Goal: Use online tool/utility: Utilize a website feature to perform a specific function

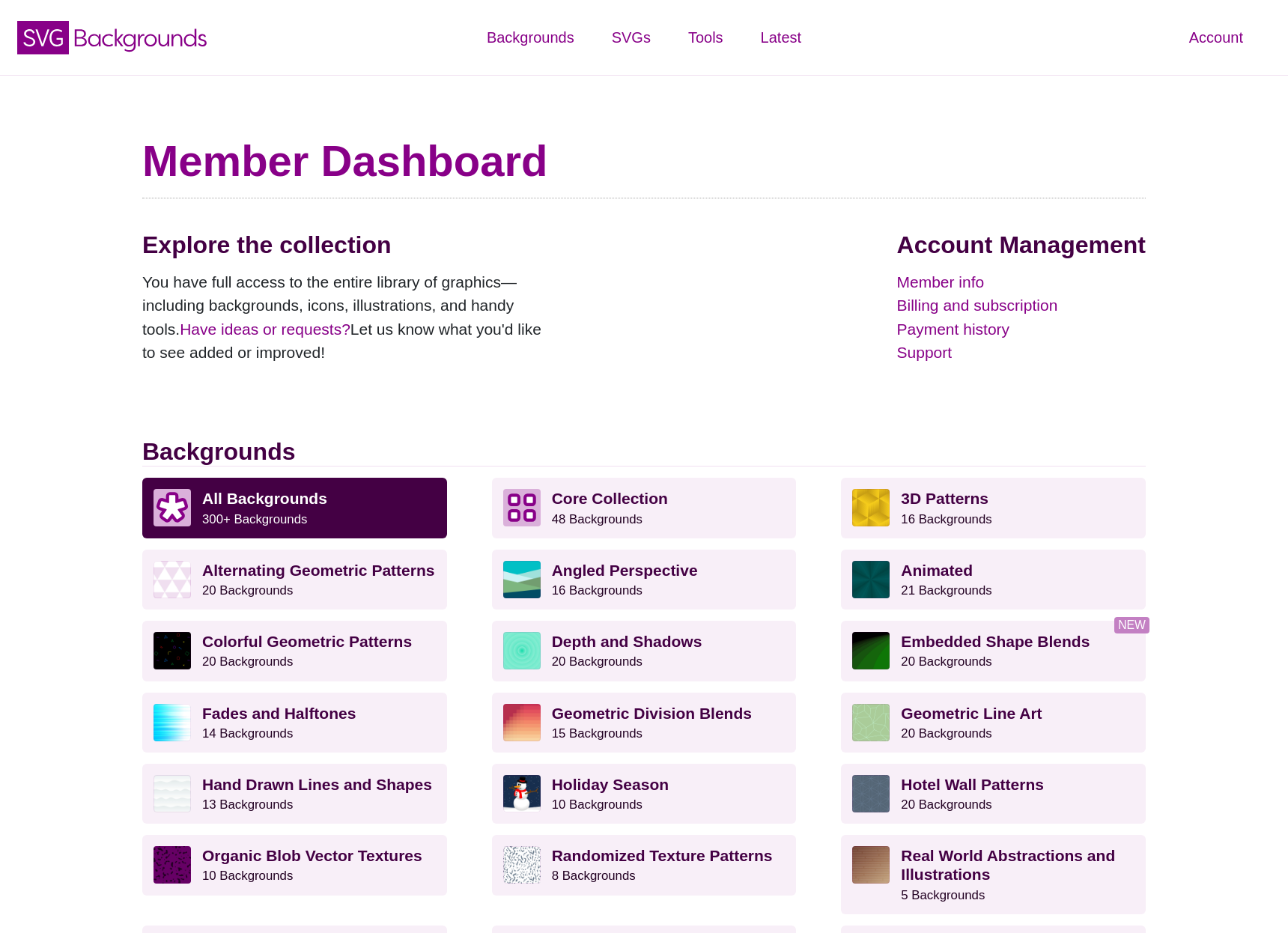
scroll to position [1293, 0]
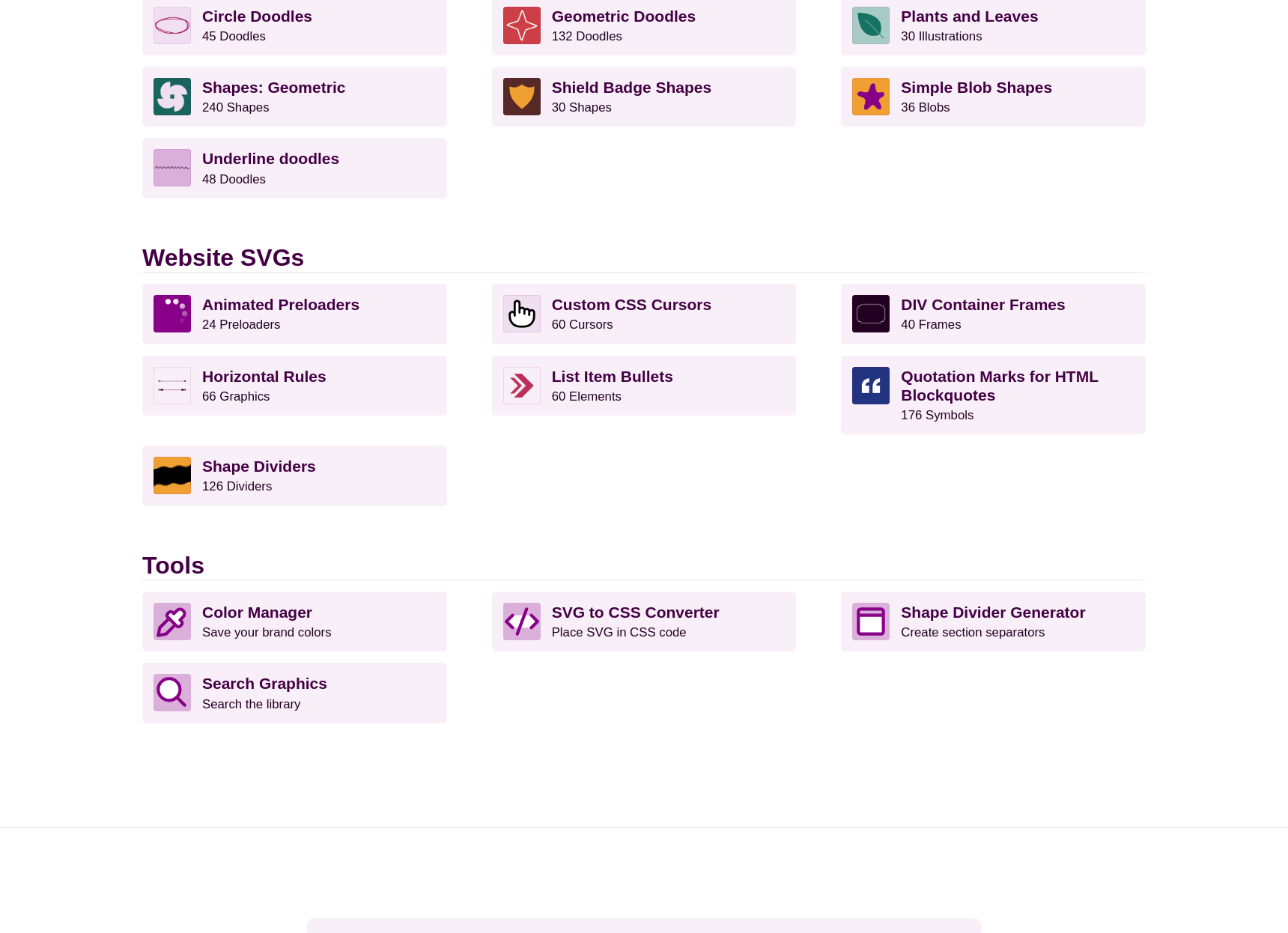
click at [993, 725] on div "Color Manager Save your brand colors SVG to CSS Converter Place SVG in CSS code…" at bounding box center [643, 680] width 1003 height 176
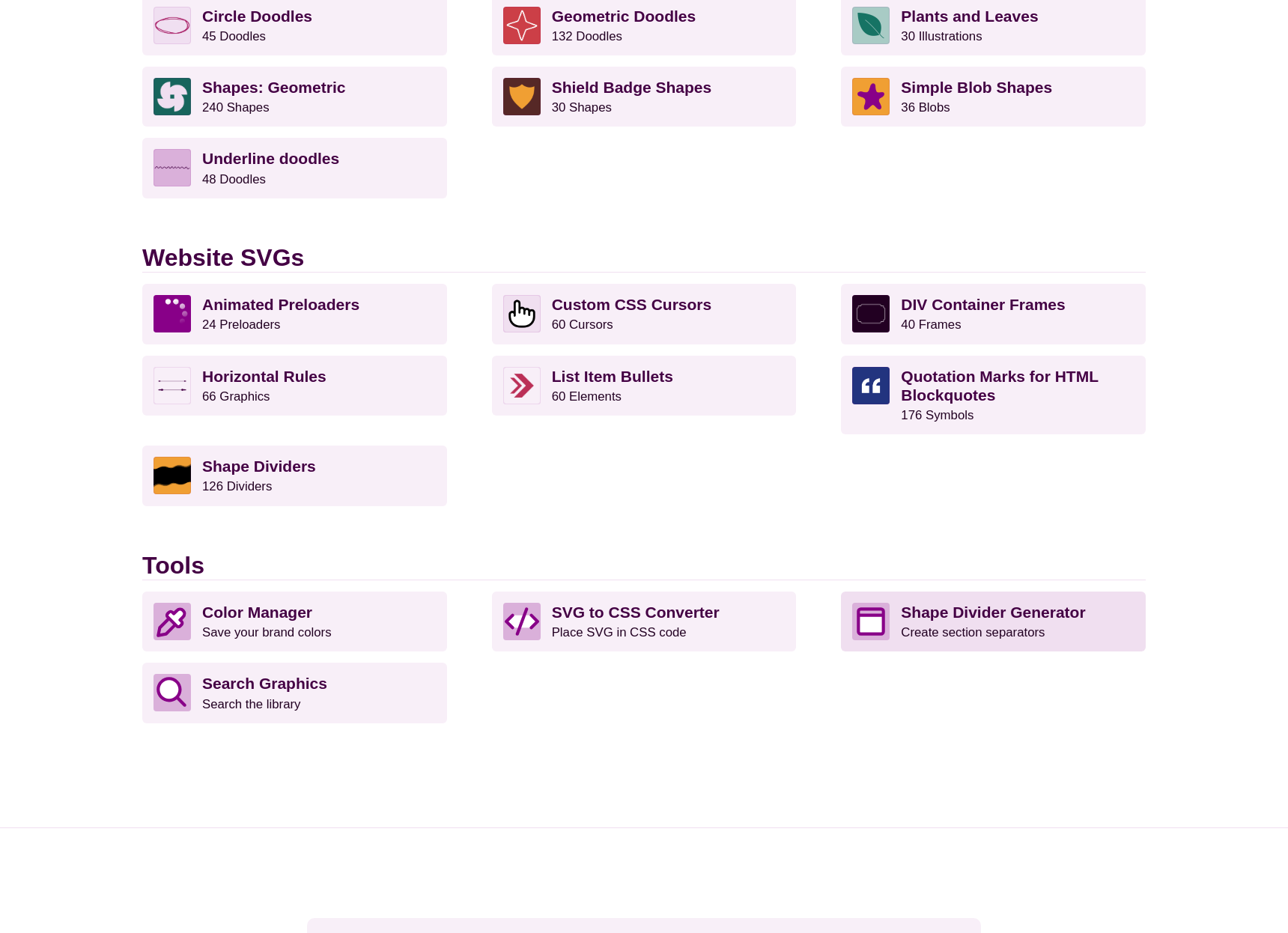
click at [991, 616] on strong "Shape Divider Generator" at bounding box center [993, 611] width 184 height 17
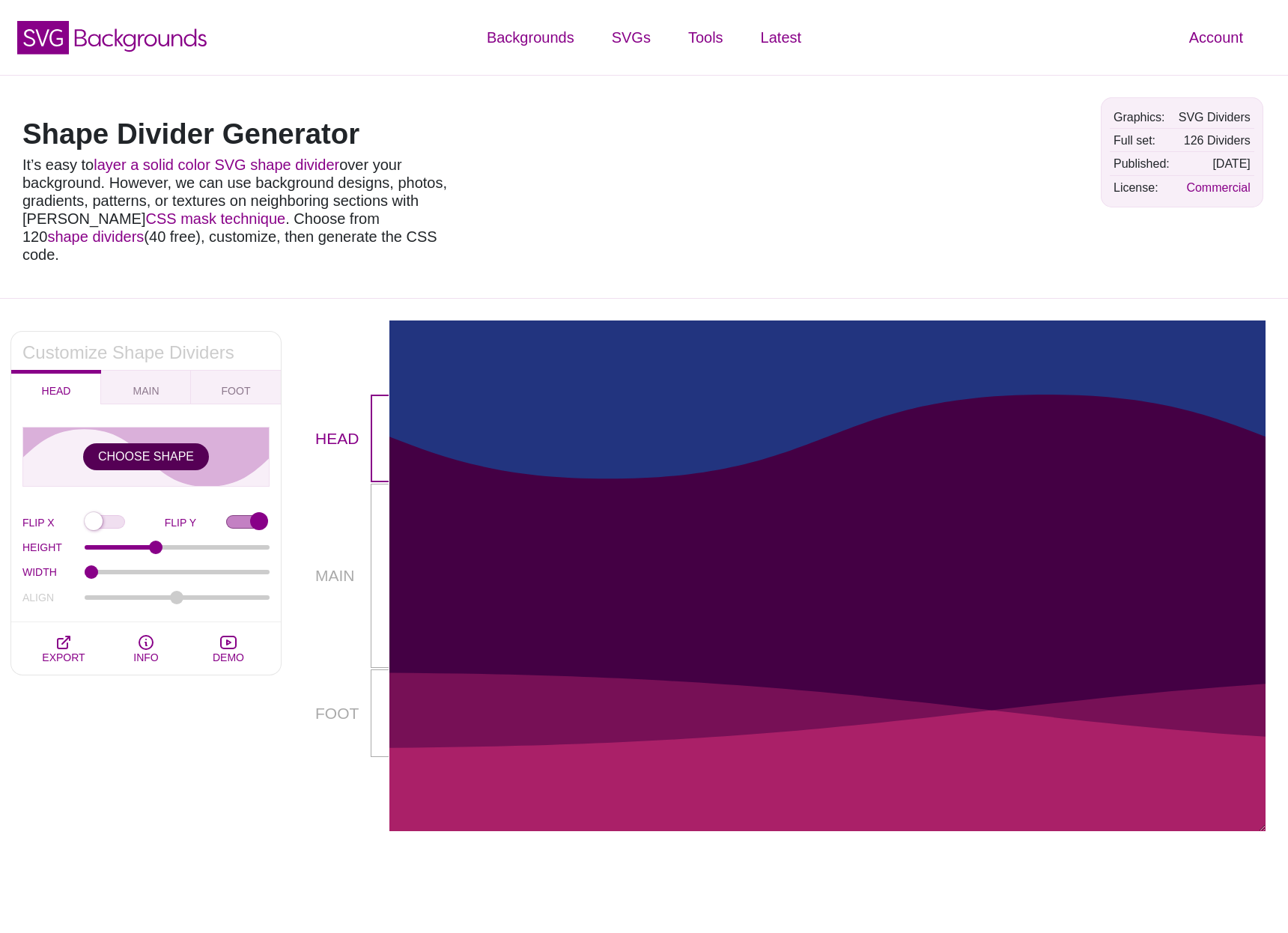
click at [145, 443] on button "CHOOSE SHAPE" at bounding box center [146, 456] width 126 height 27
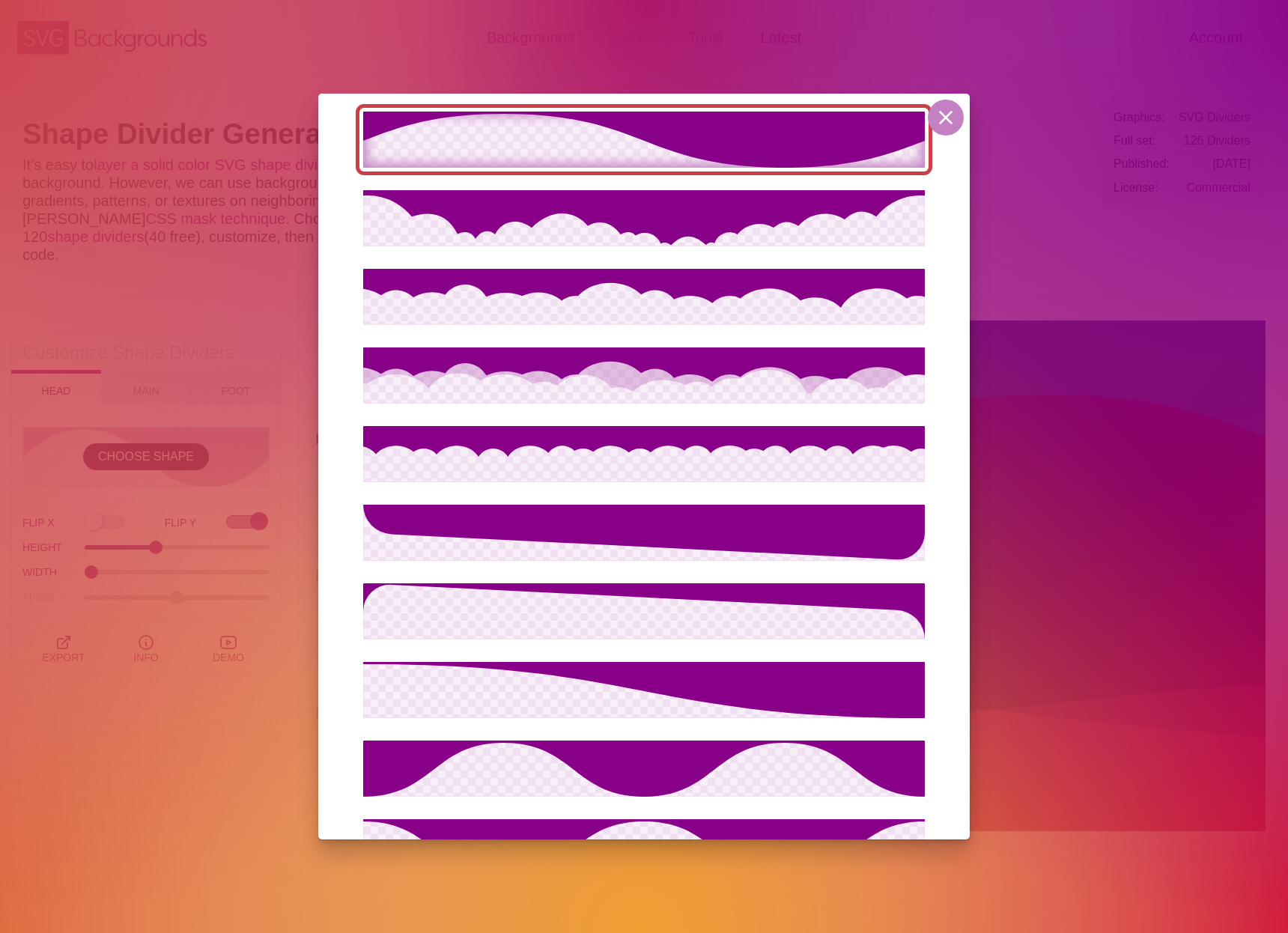
scroll to position [646, 0]
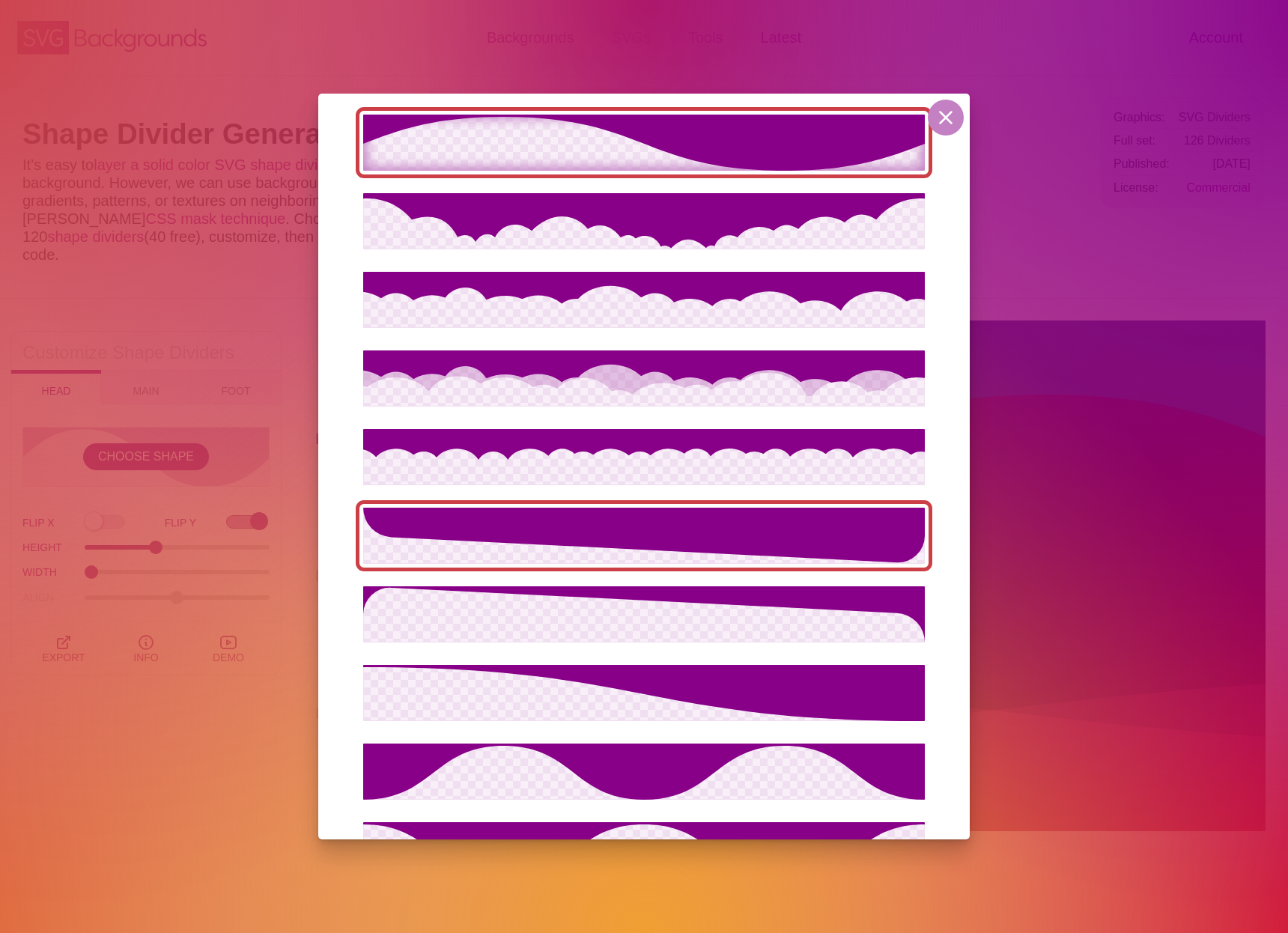
click at [587, 544] on icon at bounding box center [644, 535] width 562 height 55
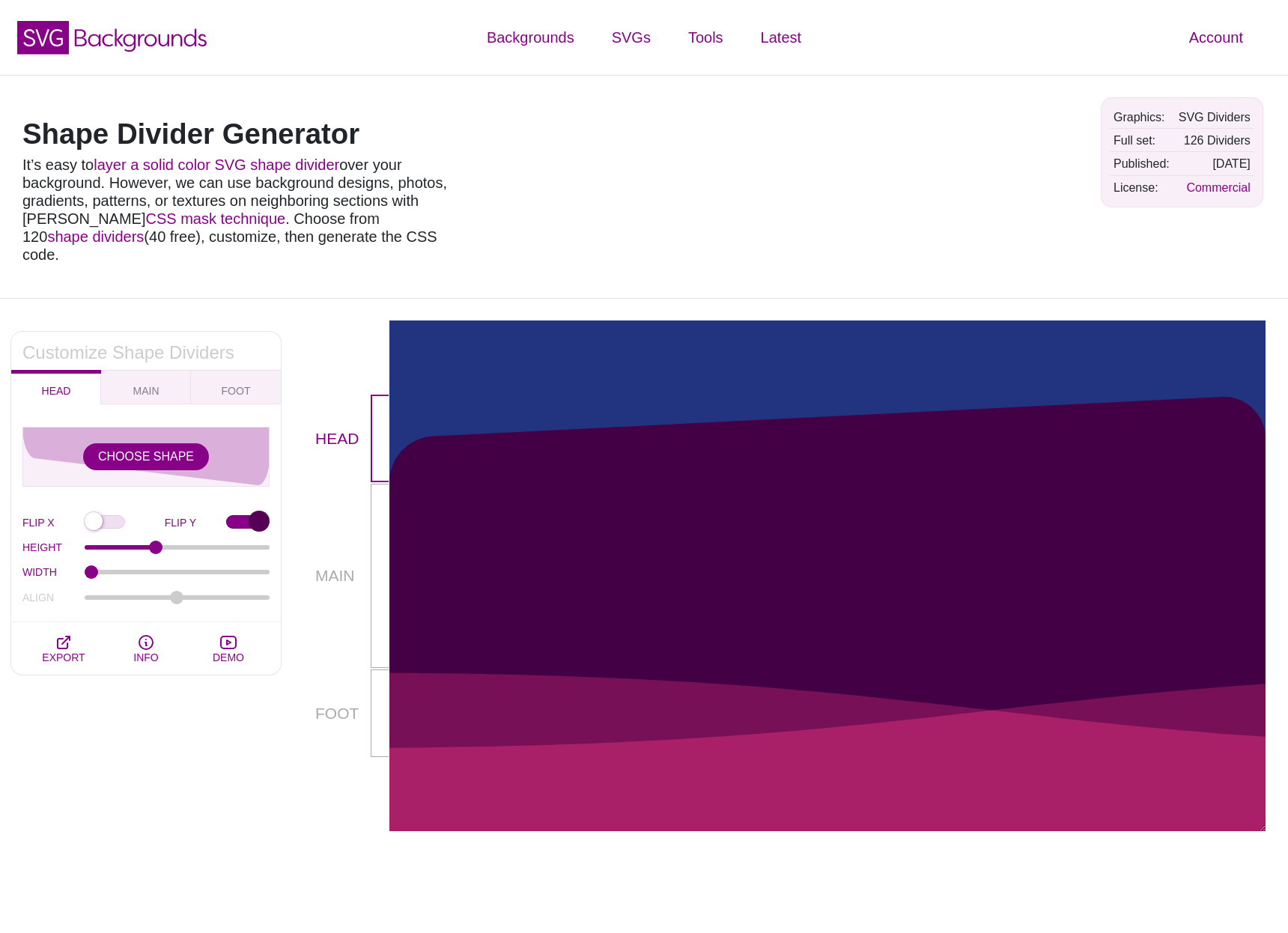
click at [254, 515] on input "FLIP Y" at bounding box center [247, 522] width 43 height 16
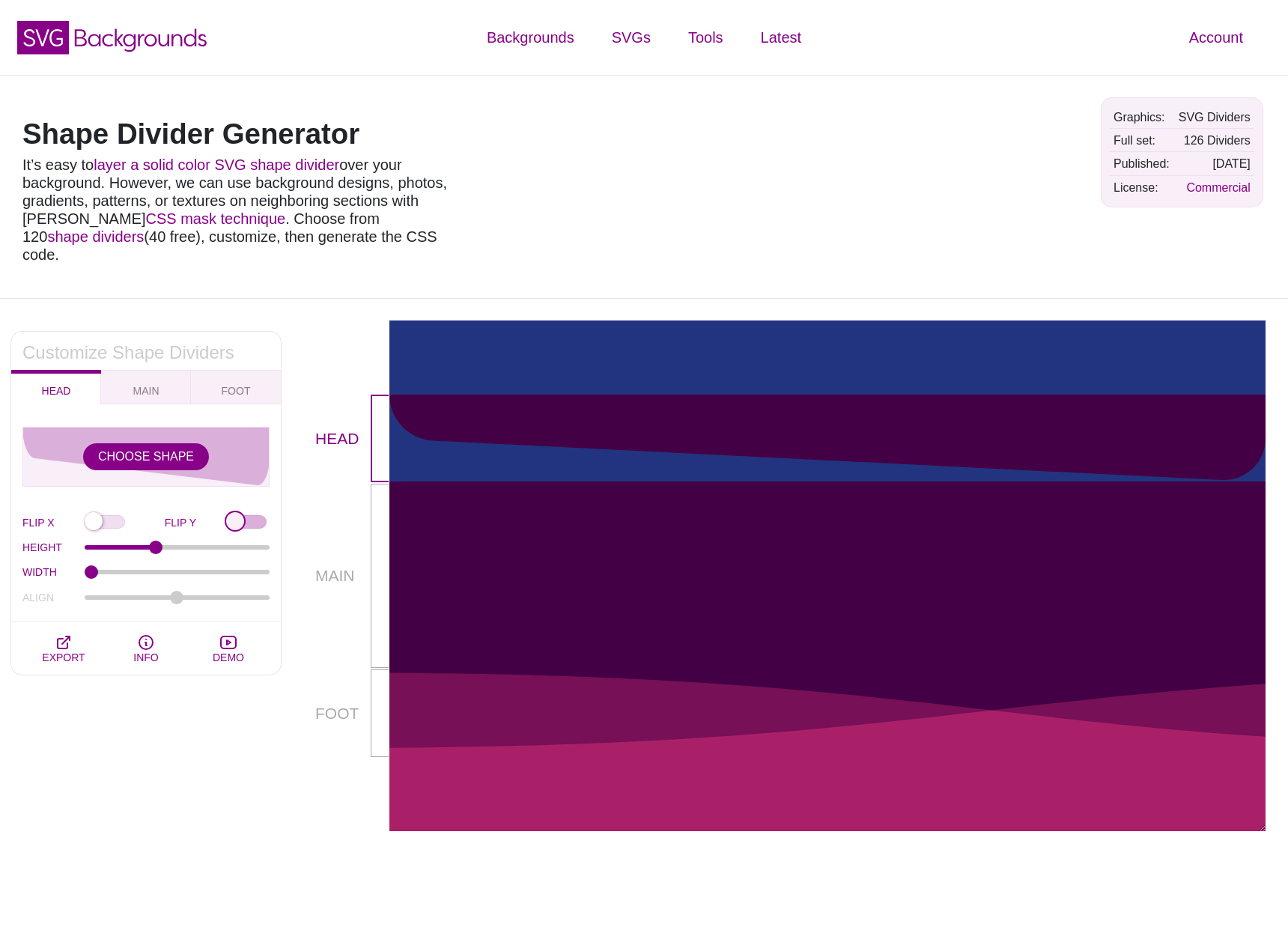
click at [254, 515] on input "FLIP Y" at bounding box center [247, 522] width 43 height 16
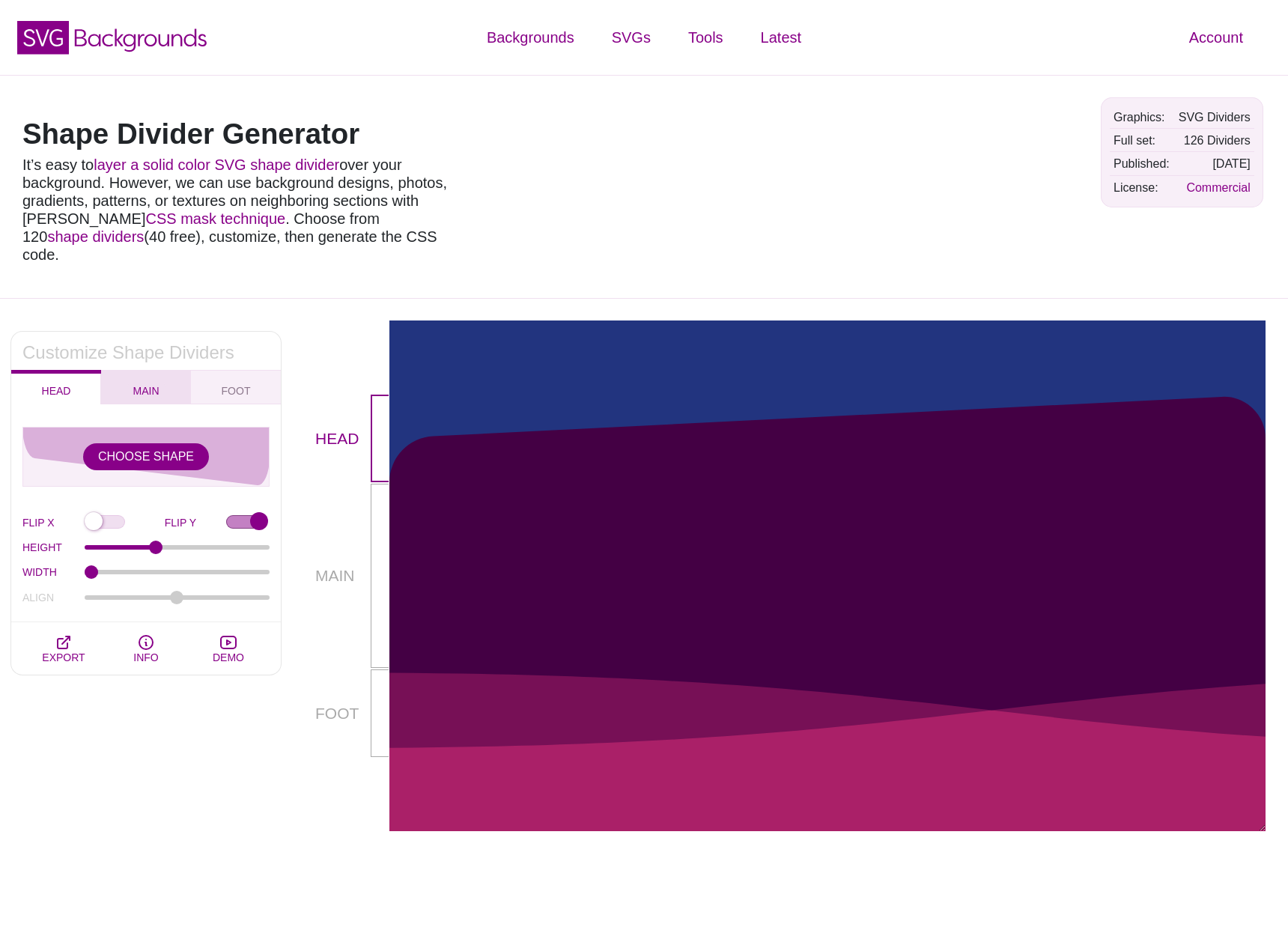
click at [131, 370] on button "MAIN" at bounding box center [146, 387] width 90 height 34
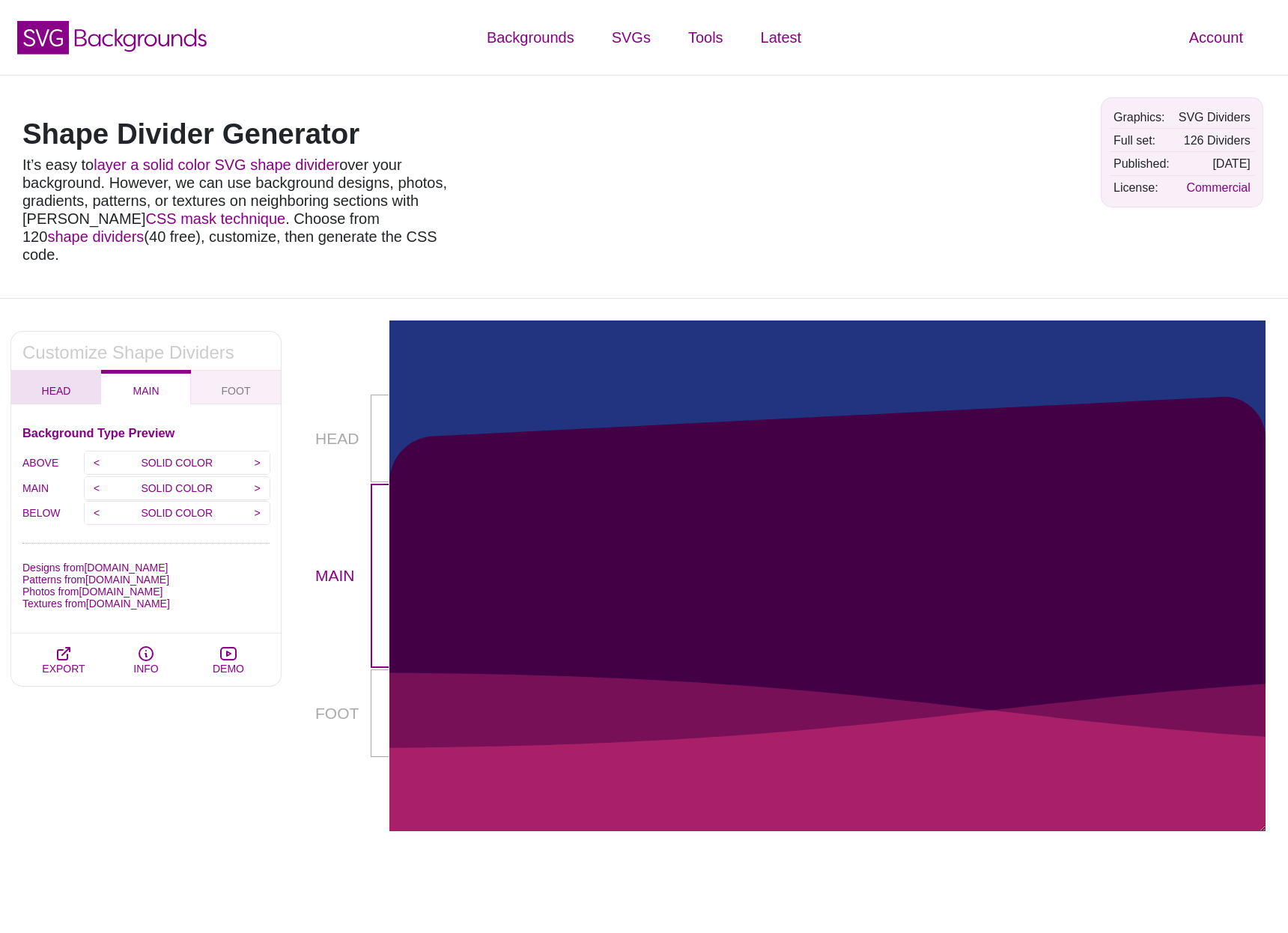
click at [30, 370] on button "HEAD" at bounding box center [56, 387] width 90 height 34
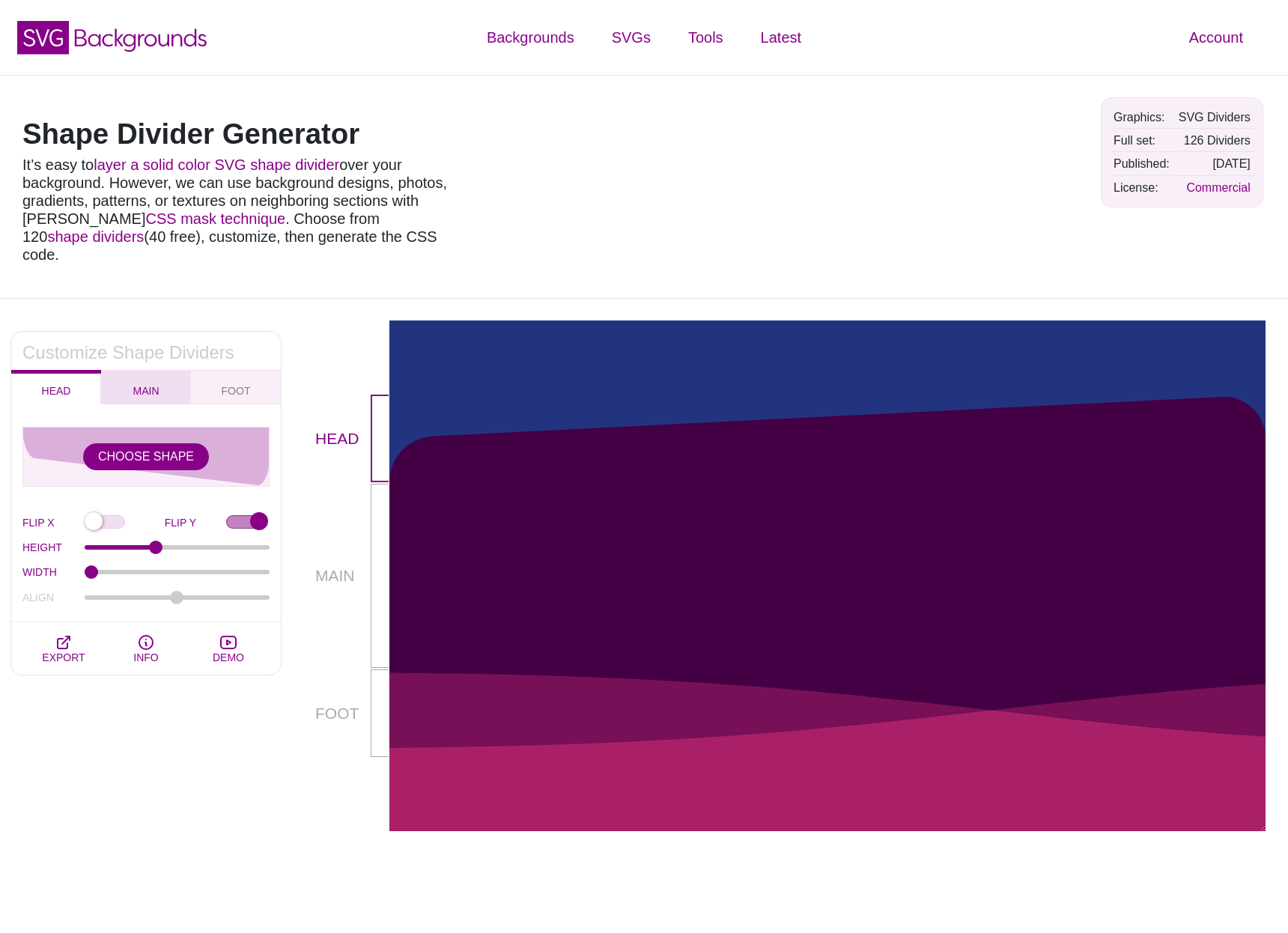
click at [117, 375] on button "MAIN" at bounding box center [146, 387] width 90 height 34
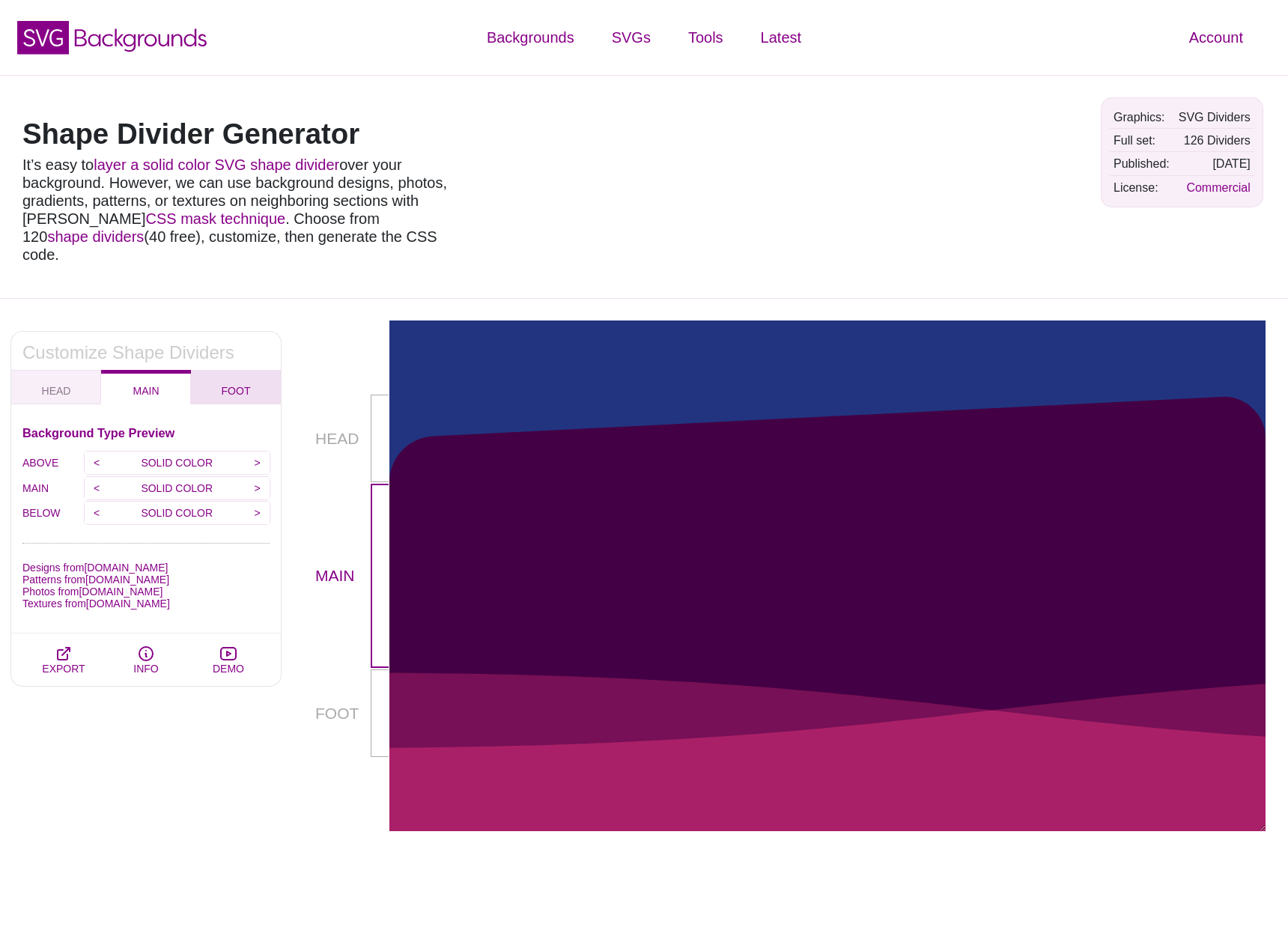
click at [245, 383] on span "FOOT" at bounding box center [236, 391] width 41 height 16
checkbox input "false"
type input "90"
type input "1.5"
type input "-75"
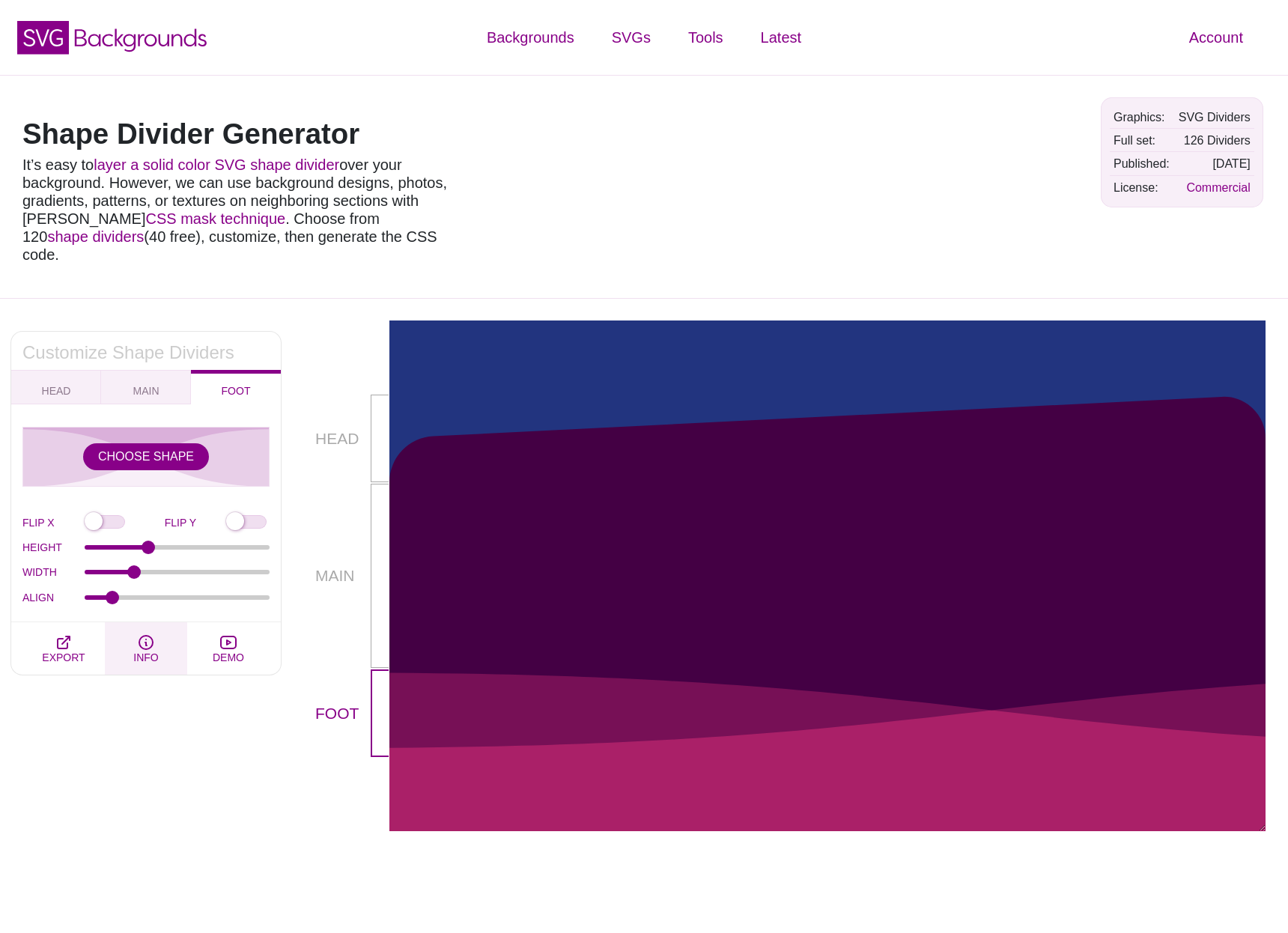
click at [149, 633] on icon "button" at bounding box center [146, 642] width 18 height 18
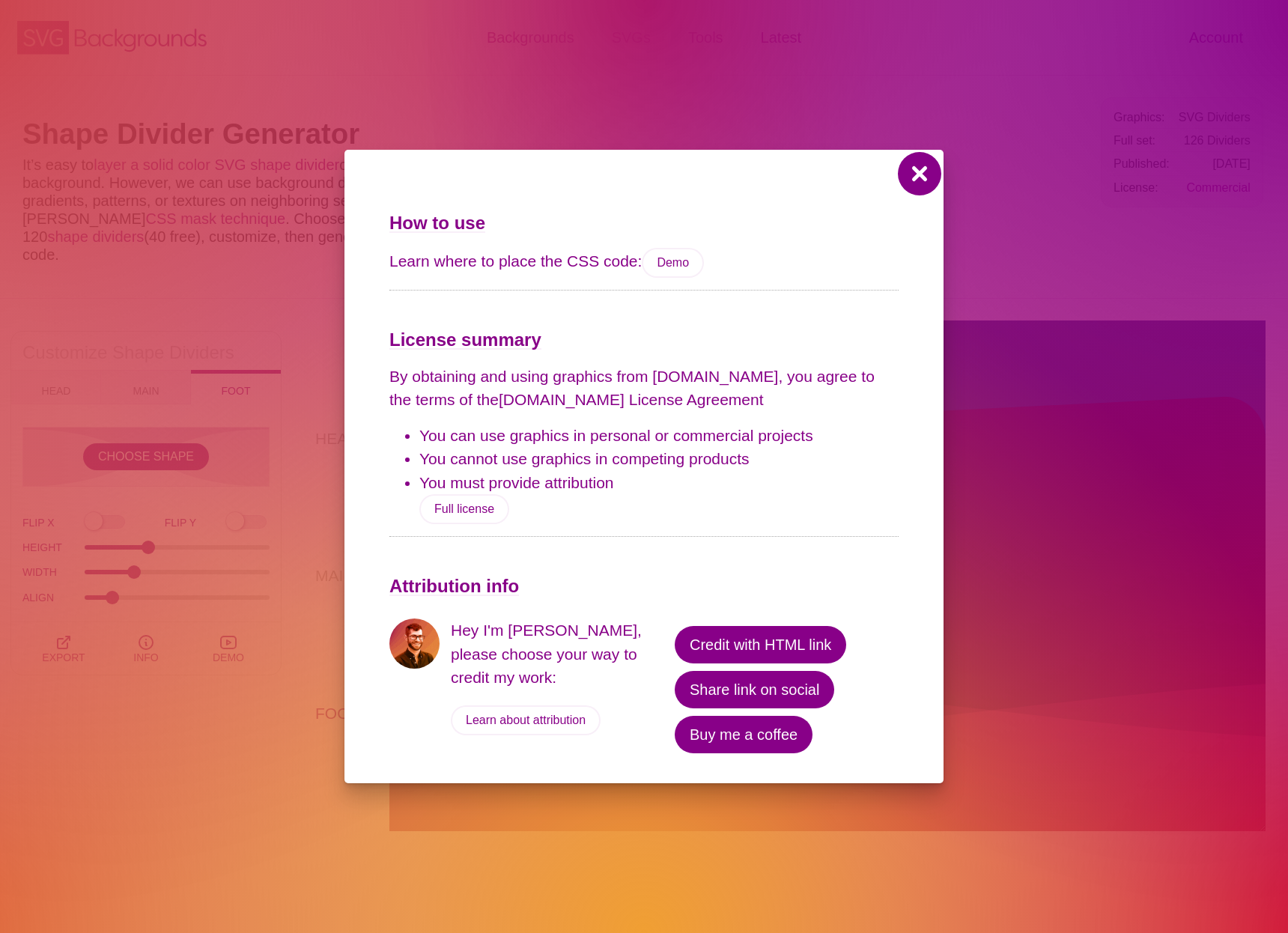
click at [920, 168] on button at bounding box center [919, 174] width 36 height 36
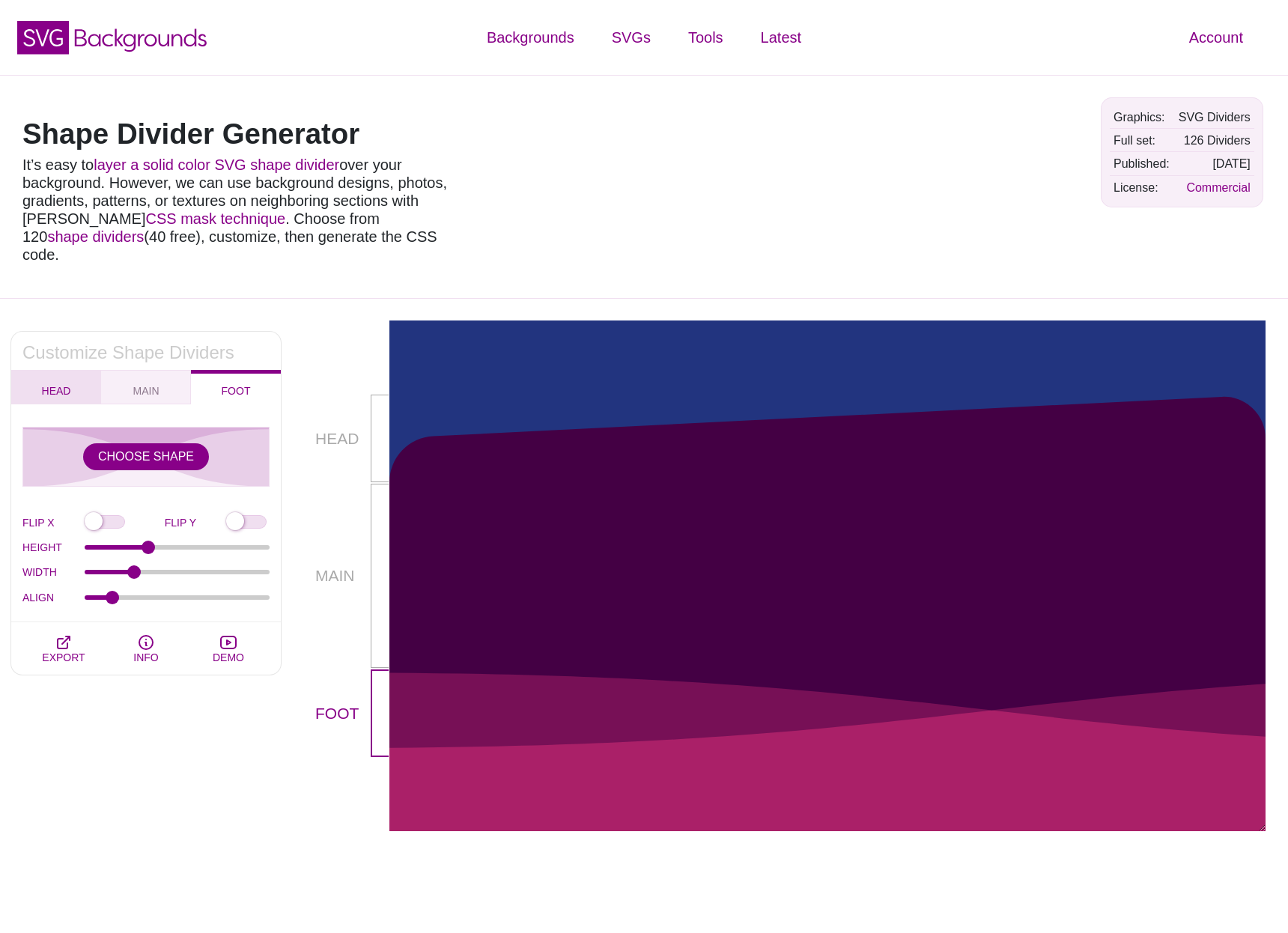
click at [31, 370] on button "HEAD" at bounding box center [56, 387] width 90 height 34
checkbox input "true"
type input "100"
type input "1"
type input "0"
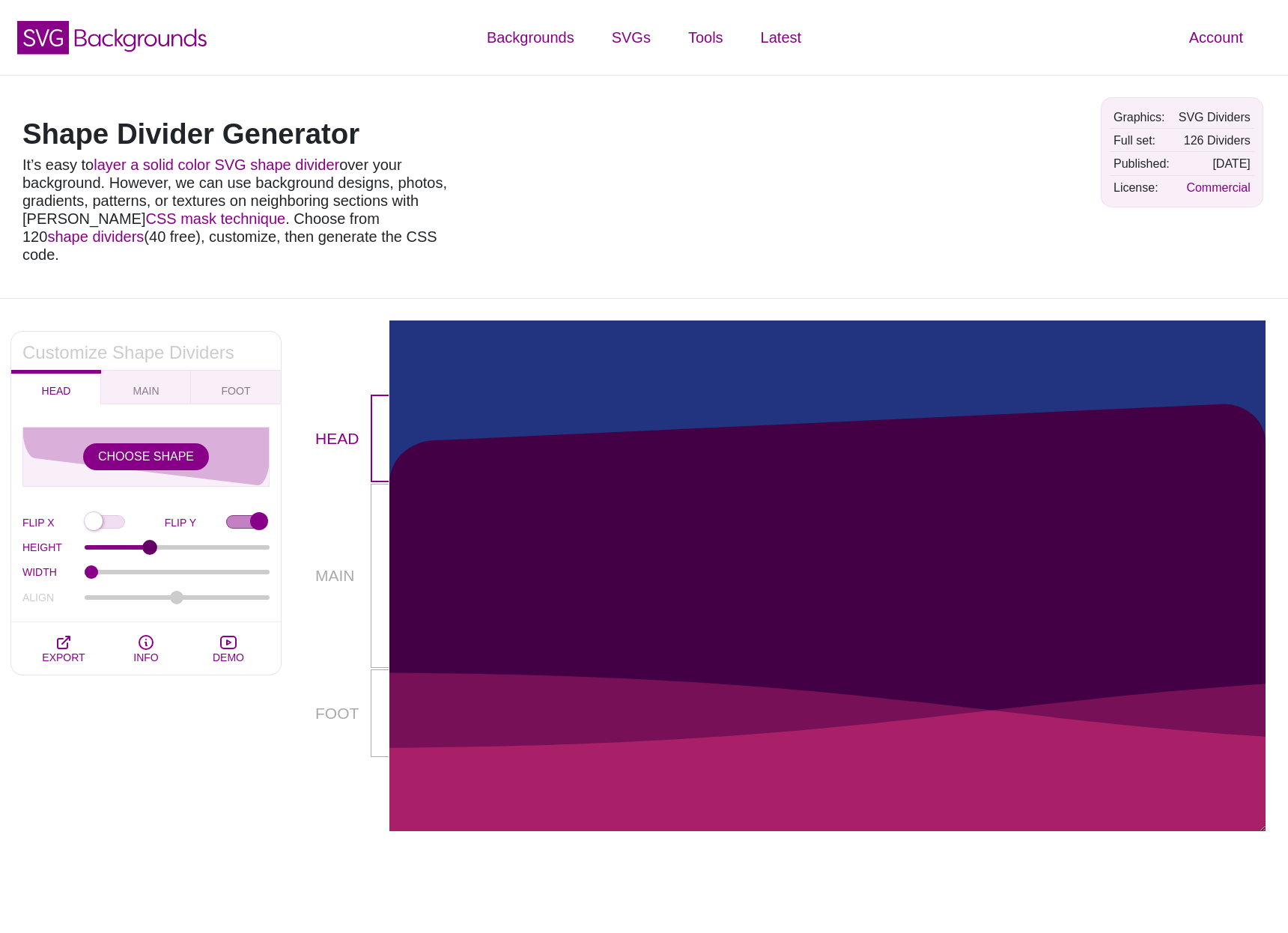
type input "92"
click at [149, 544] on input "HEIGHT" at bounding box center [177, 547] width 185 height 6
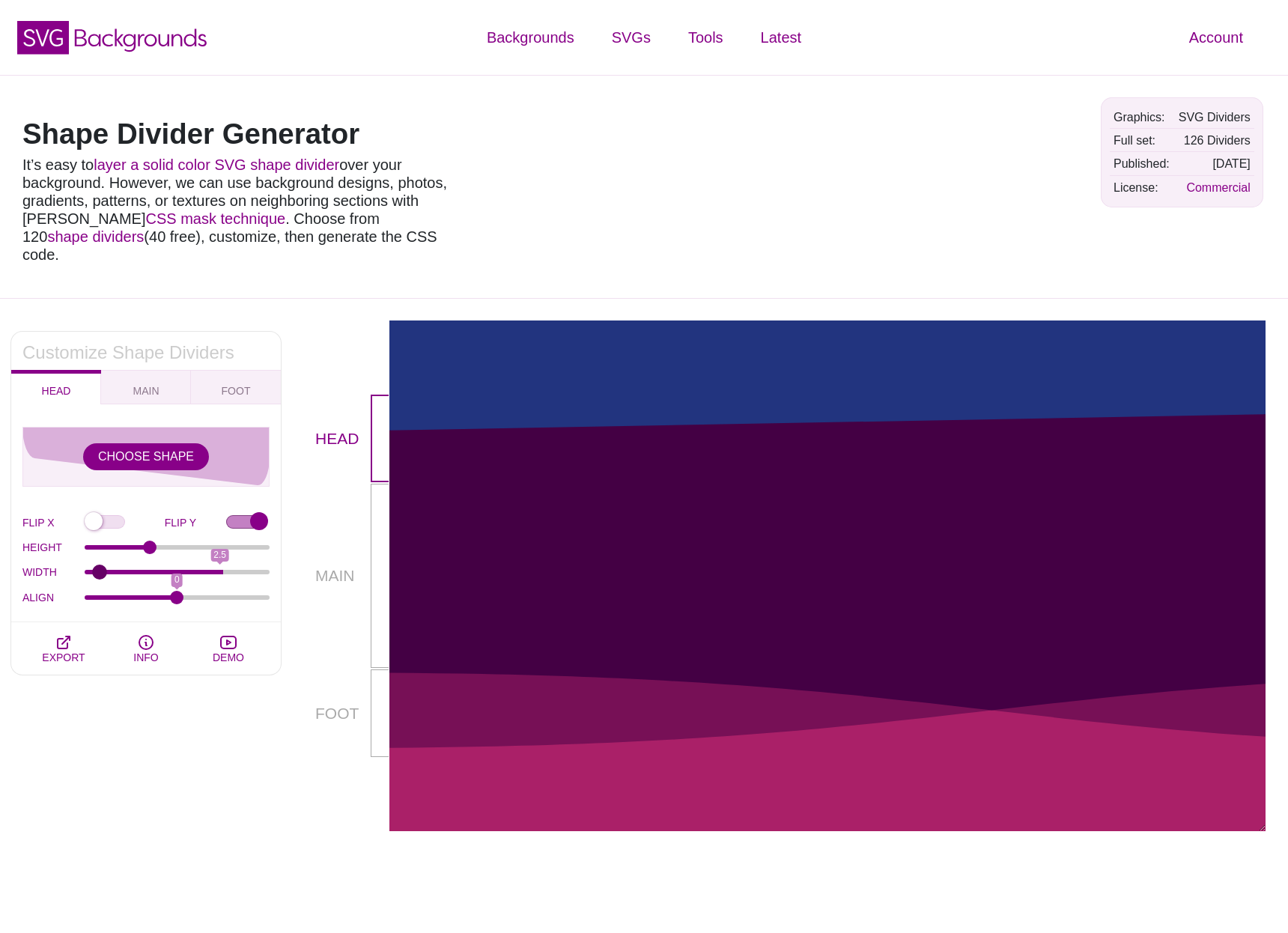
type input "1"
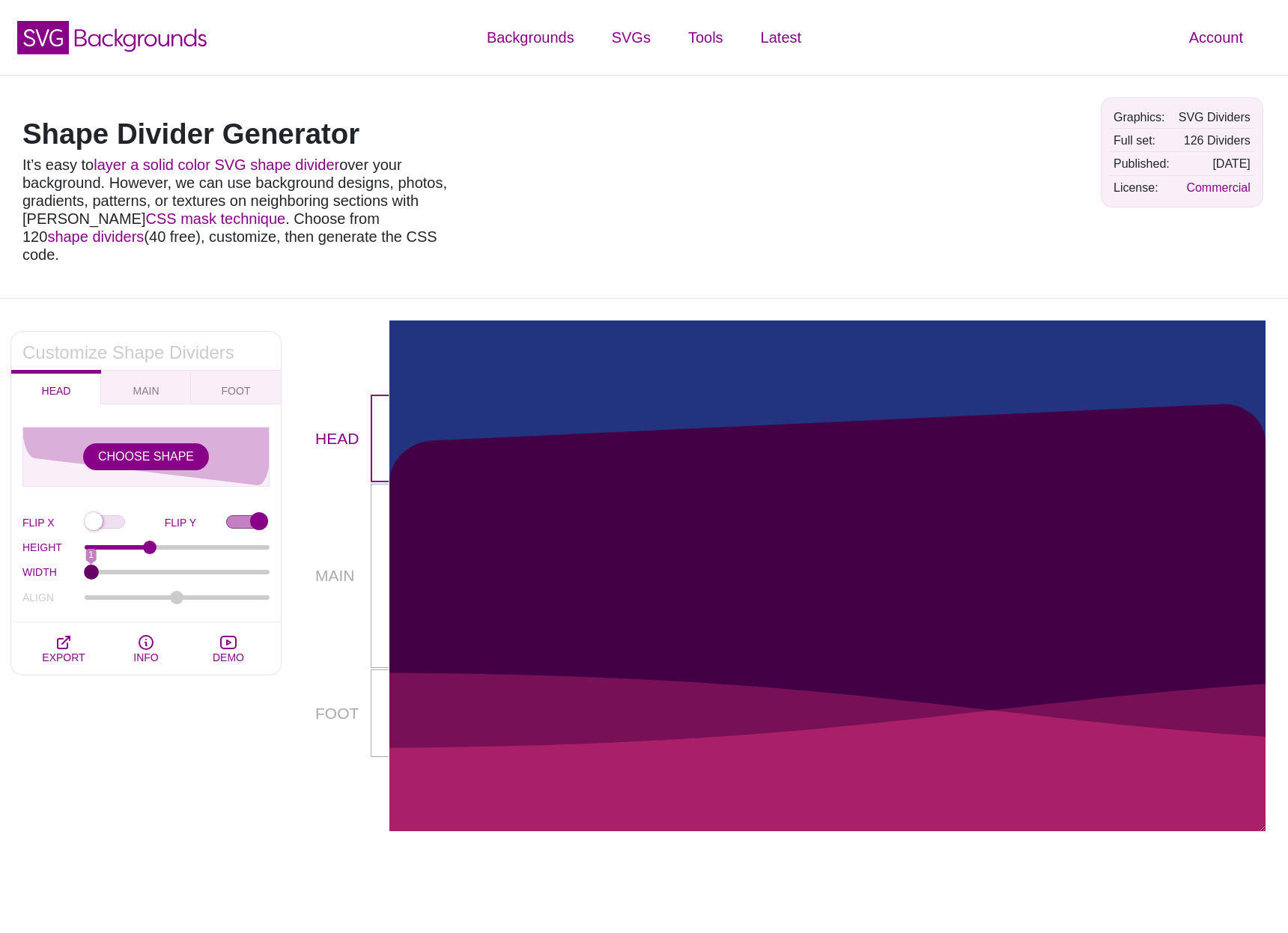
drag, startPoint x: 88, startPoint y: 556, endPoint x: 18, endPoint y: 562, distance: 70.3
click at [85, 569] on input "WIDTH" at bounding box center [177, 571] width 185 height 6
click at [95, 515] on input "FLIP X" at bounding box center [125, 522] width 80 height 16
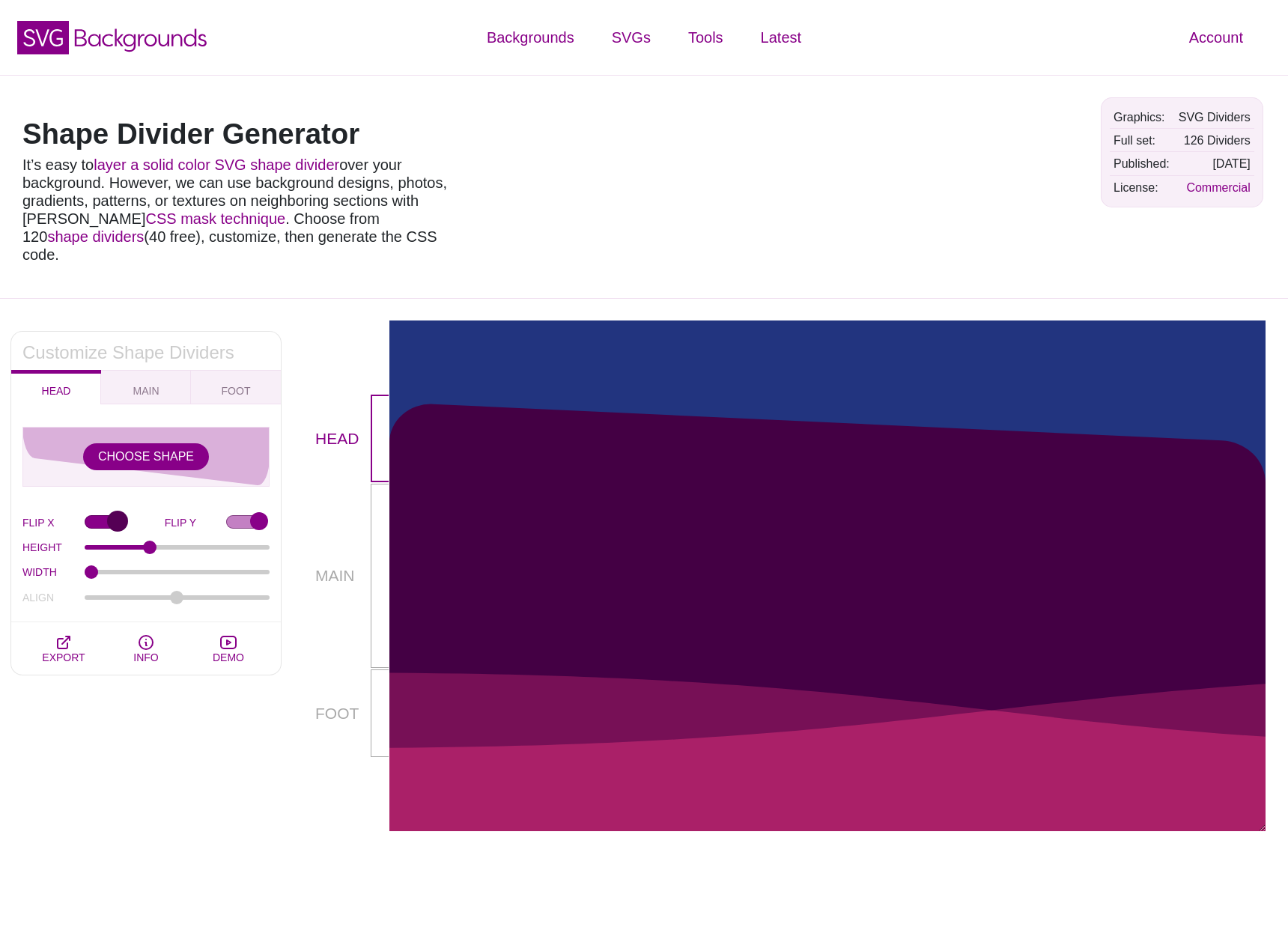
click at [95, 515] on input "FLIP X" at bounding box center [125, 522] width 80 height 16
checkbox input "false"
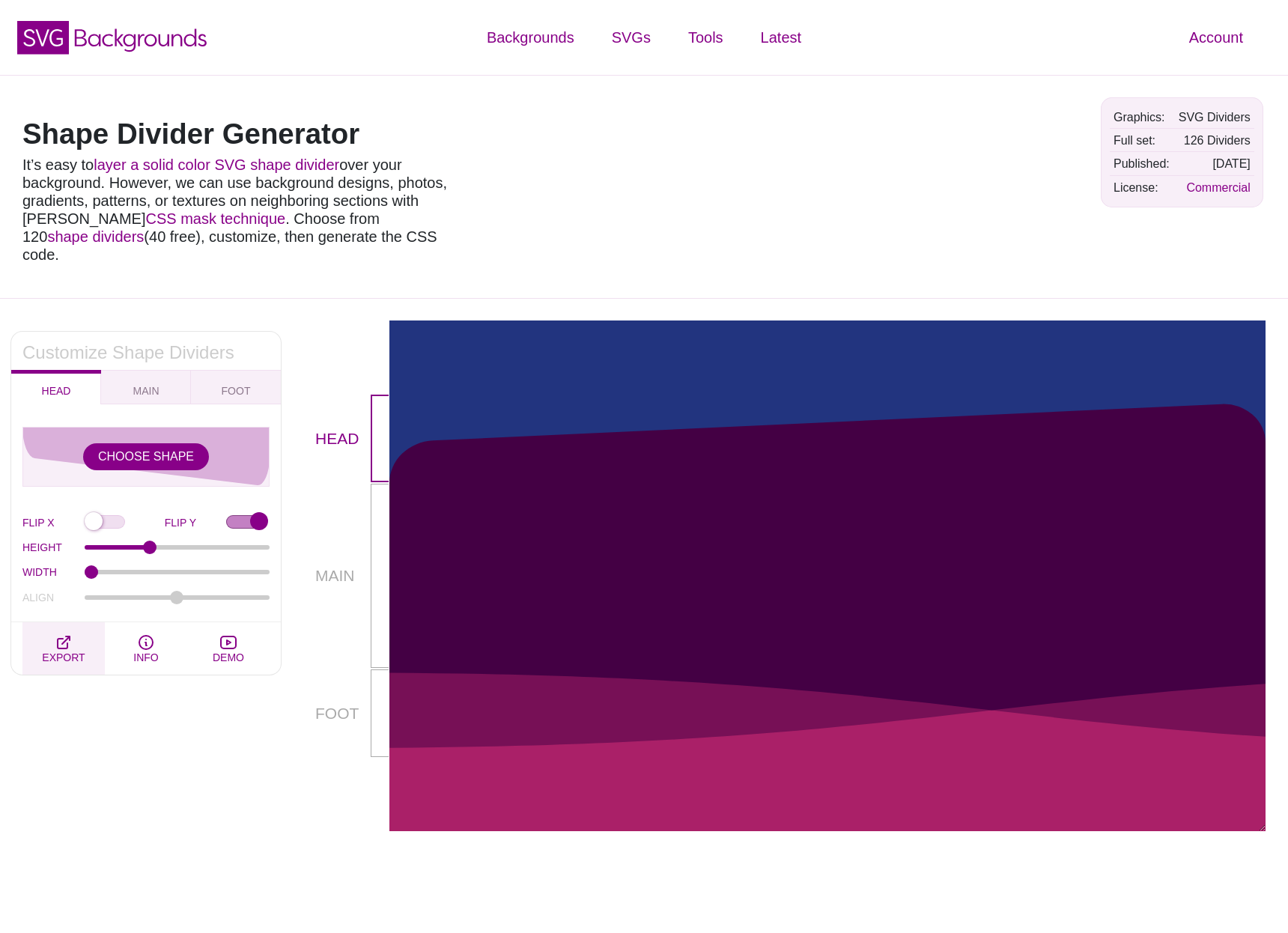
click at [73, 624] on button "EXPORT" at bounding box center [64, 648] width 82 height 52
type textarea "*, *::before, *::after { box-sizing: border-box; } .mask-container { container-…"
type textarea "<div class="mask-container"> <div class="above-mask-box"> <div class="box-wrap"…"
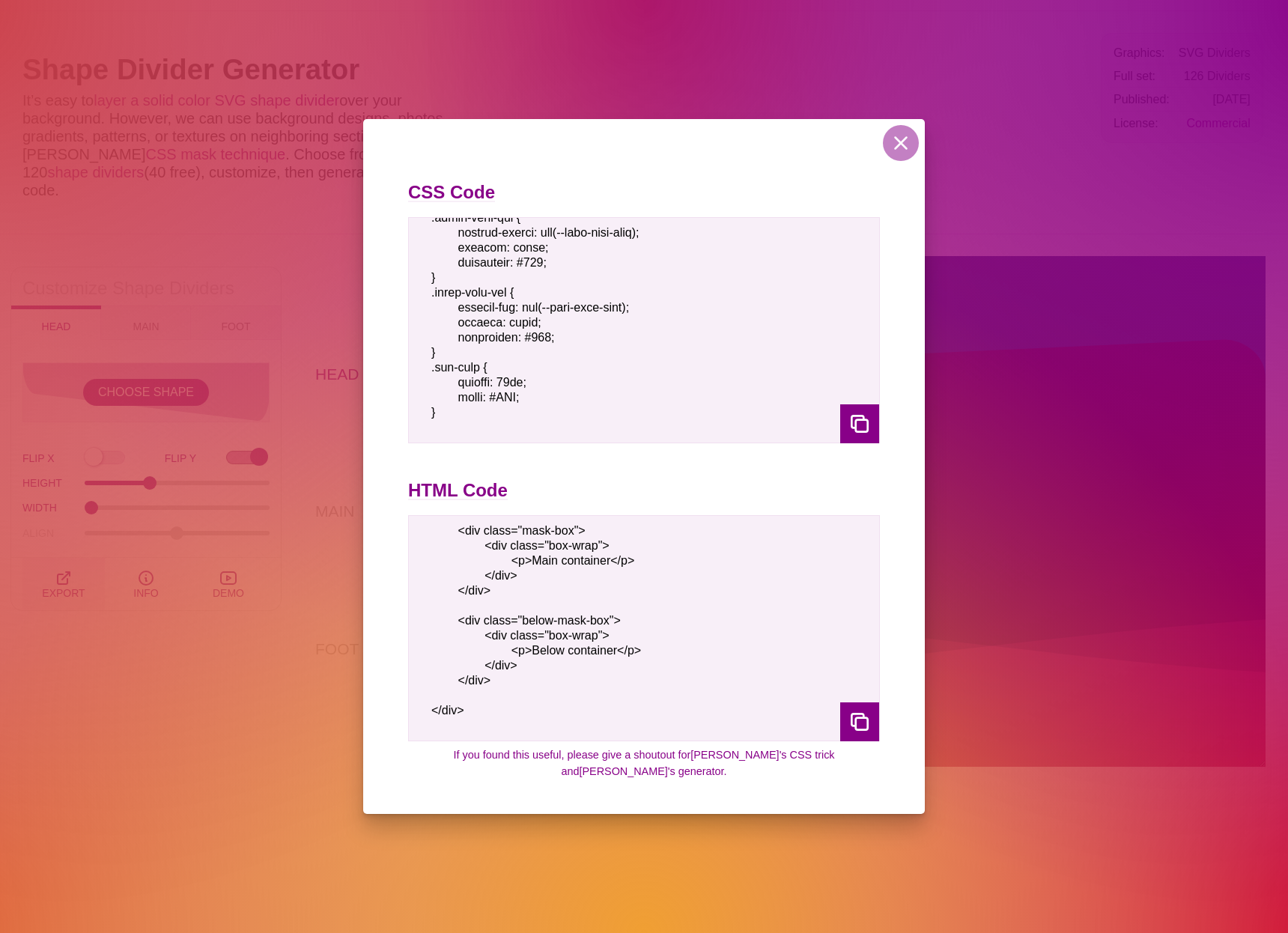
scroll to position [0, 0]
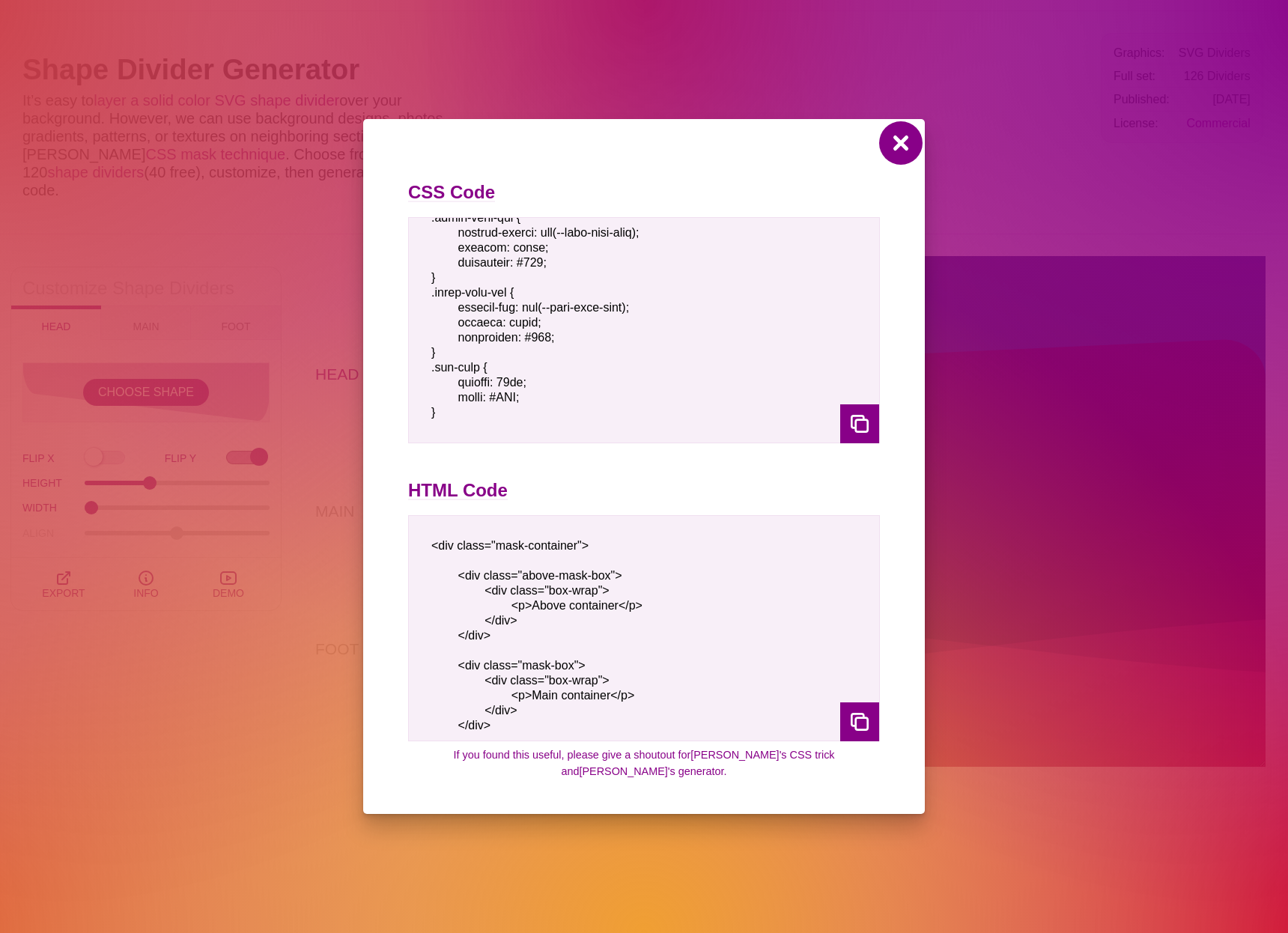
click at [895, 147] on button at bounding box center [900, 143] width 36 height 36
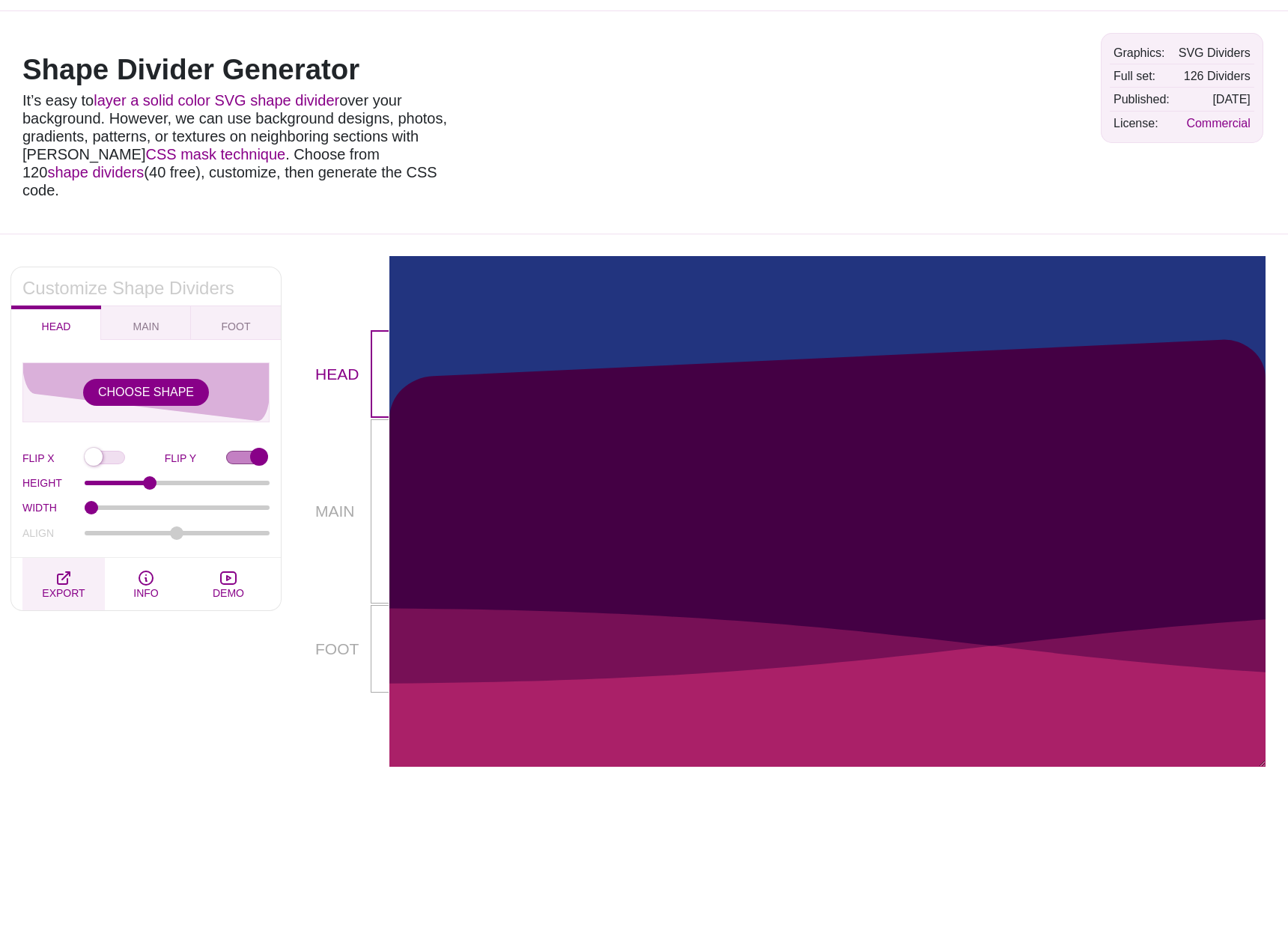
click at [69, 569] on icon "button" at bounding box center [64, 578] width 18 height 18
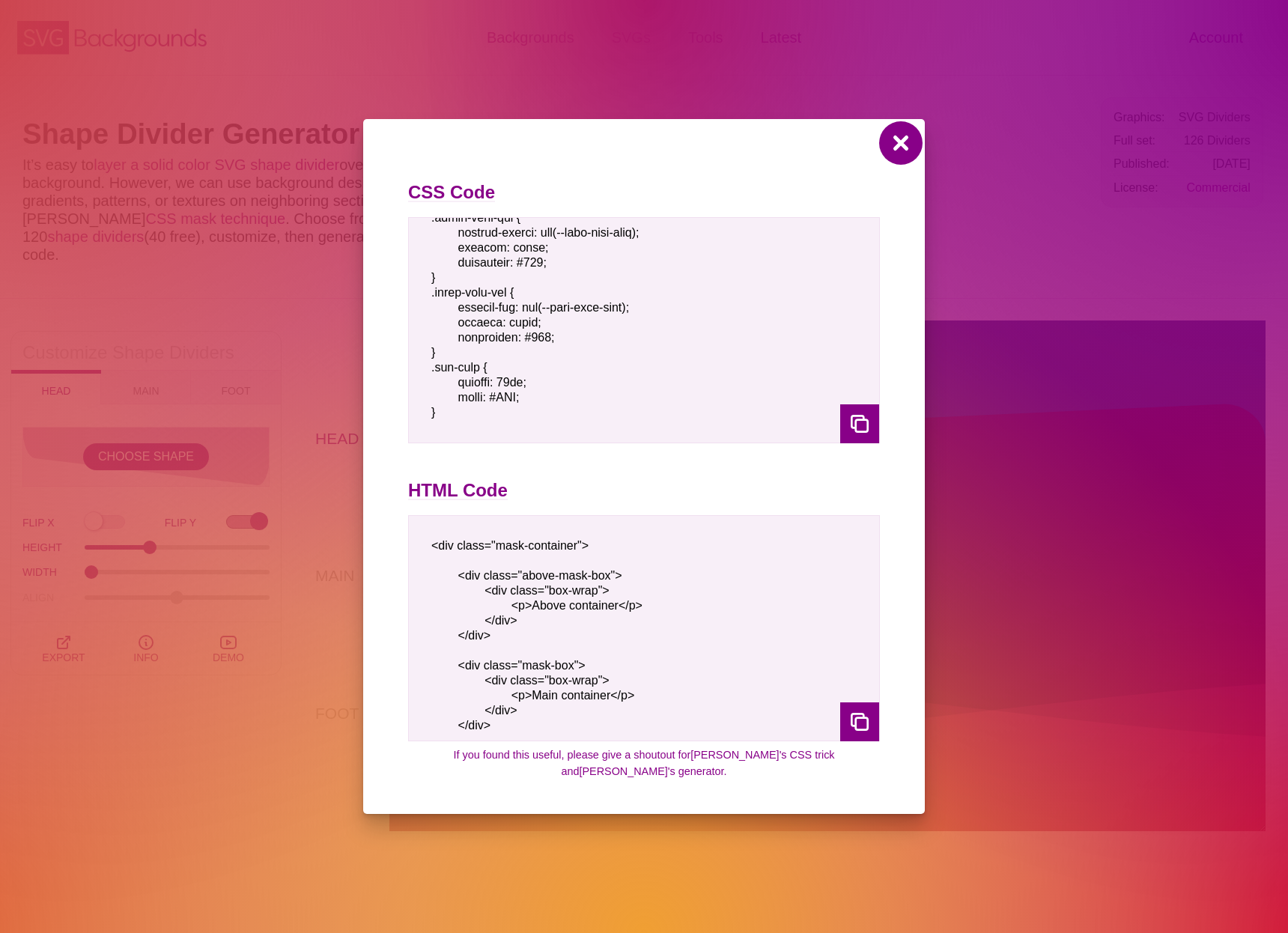
click at [895, 145] on button at bounding box center [900, 143] width 36 height 36
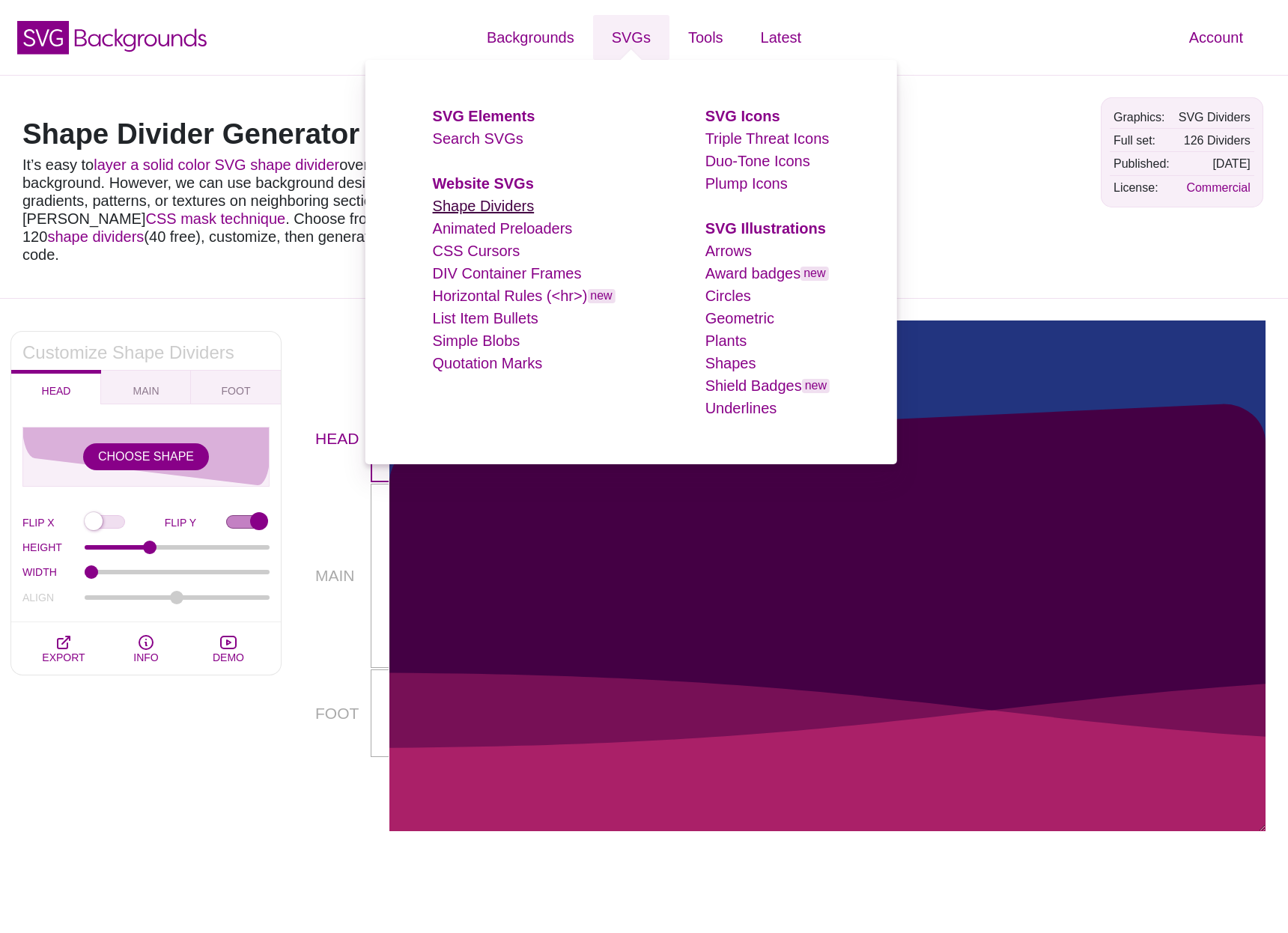
click at [484, 204] on link "Shape Dividers" at bounding box center [483, 206] width 102 height 16
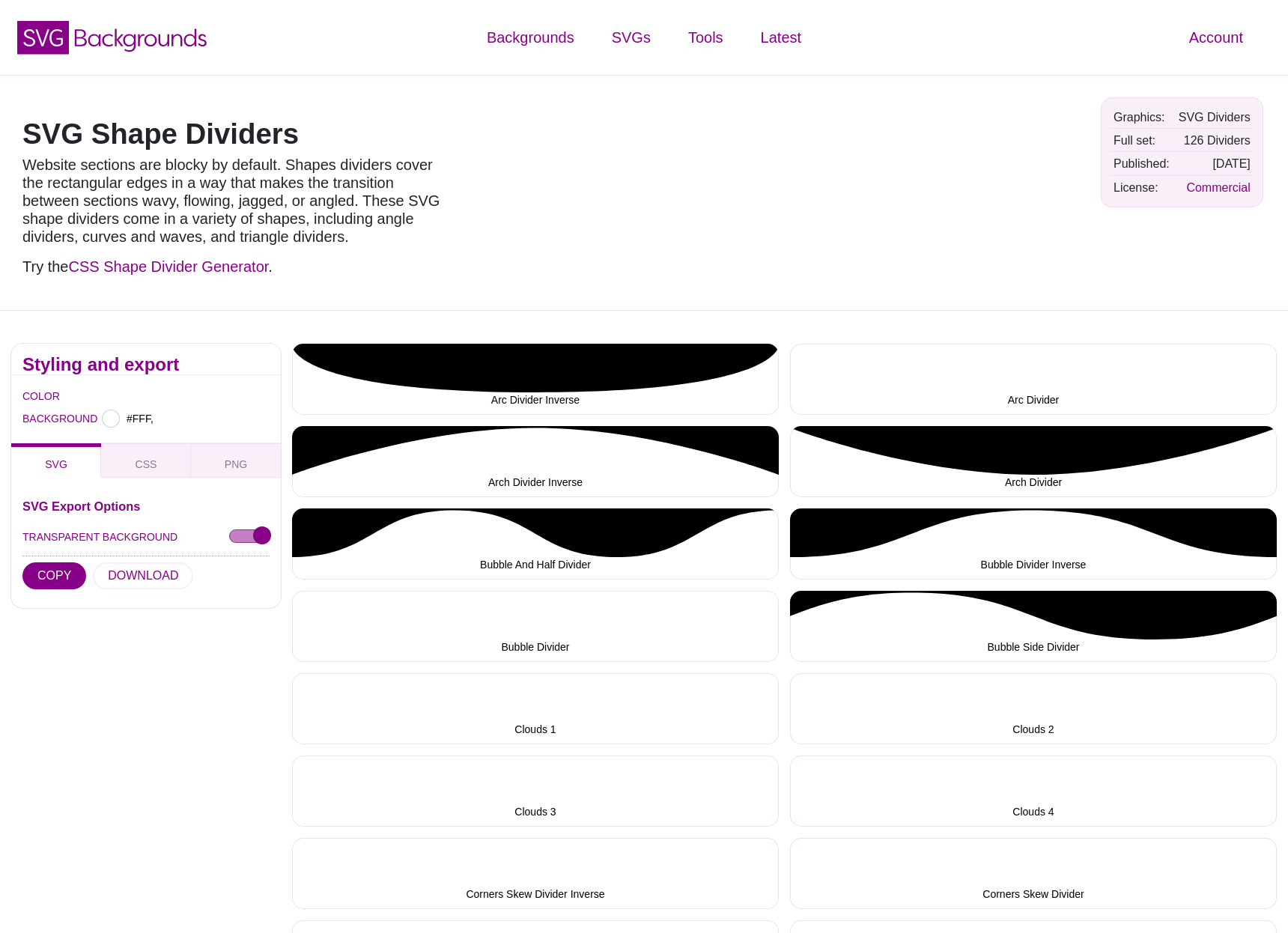
type input "#FFFFFF"
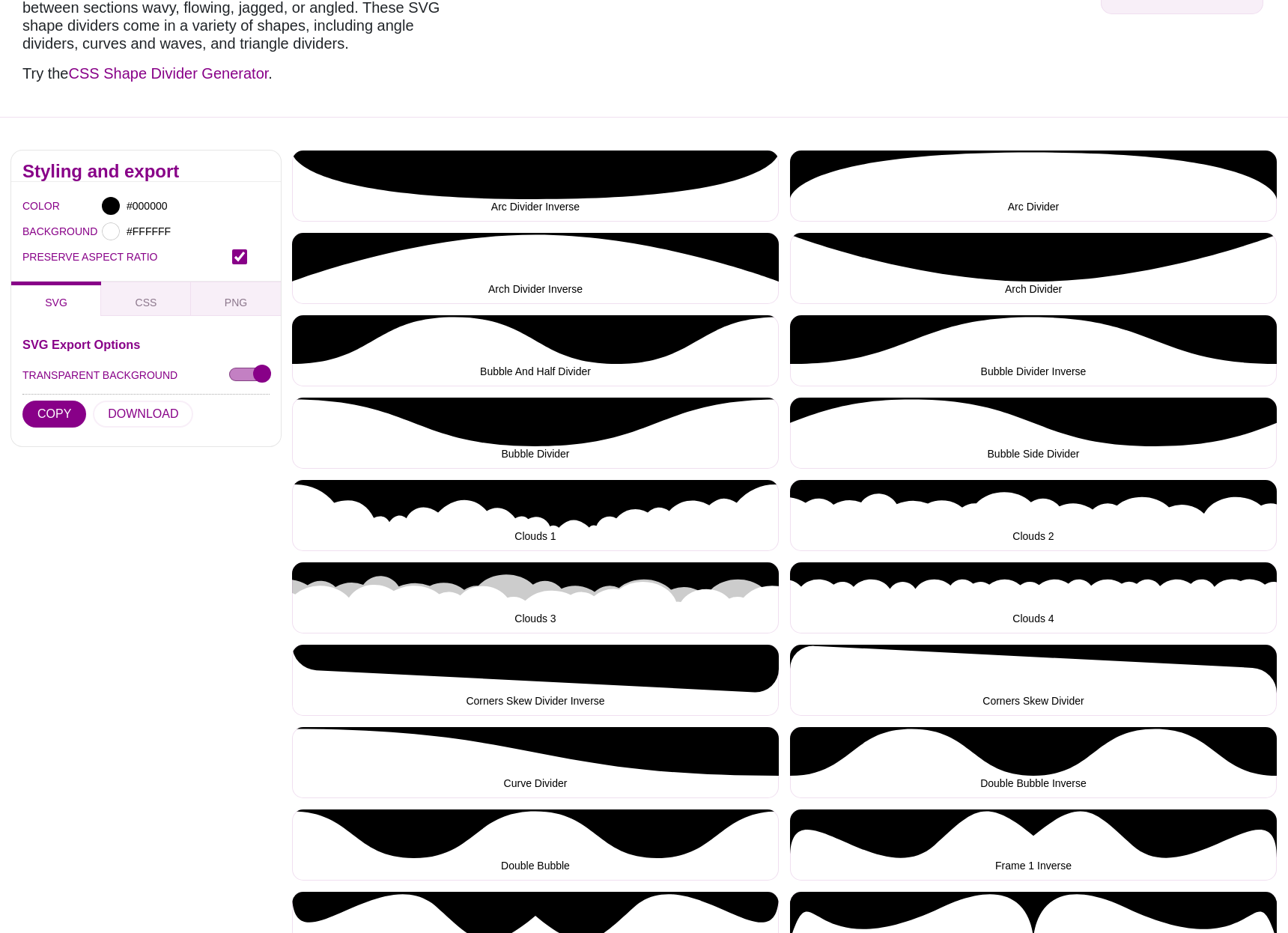
scroll to position [198, 0]
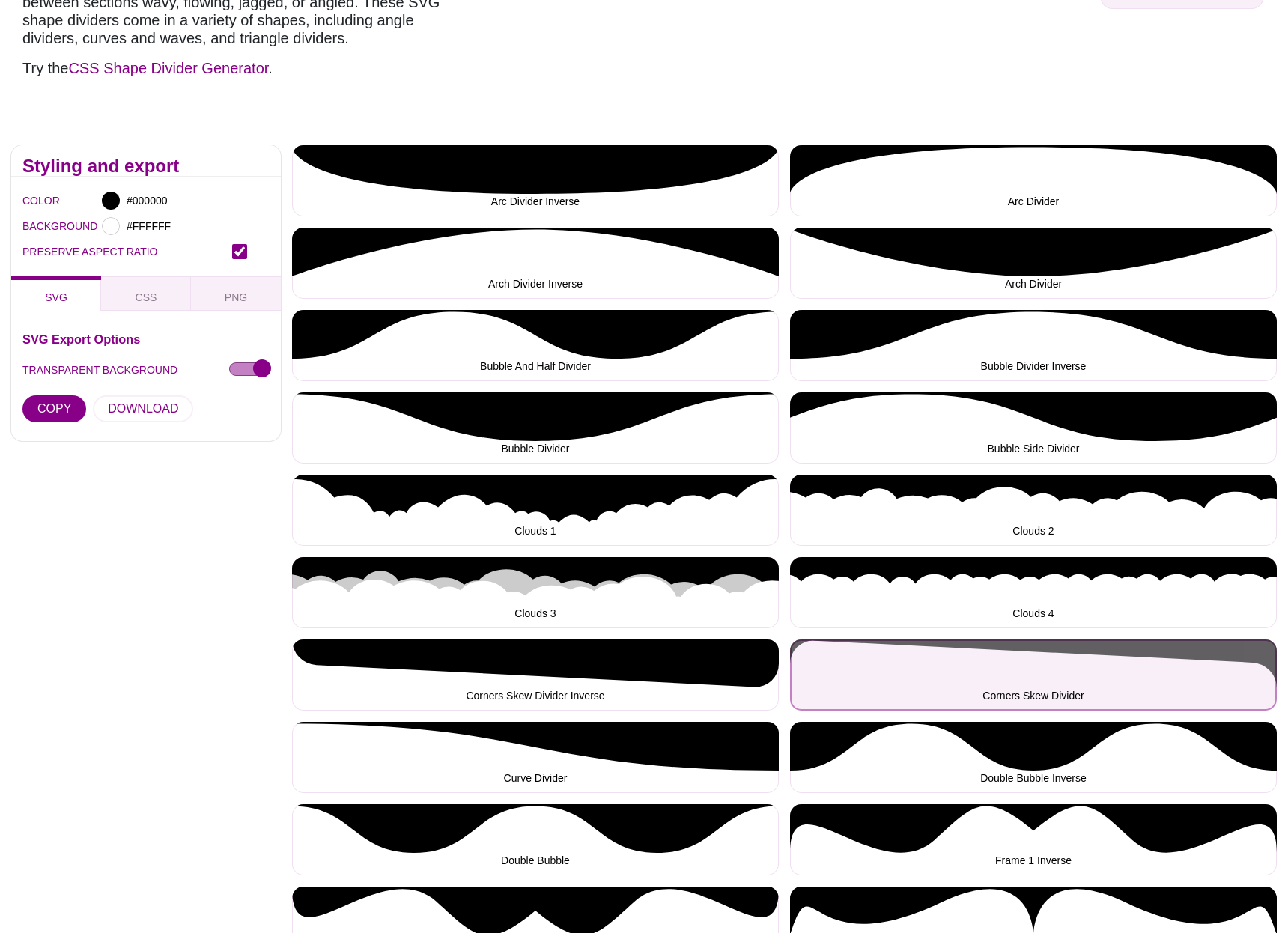
click at [882, 665] on button "Corners Skew Divider" at bounding box center [1033, 674] width 486 height 71
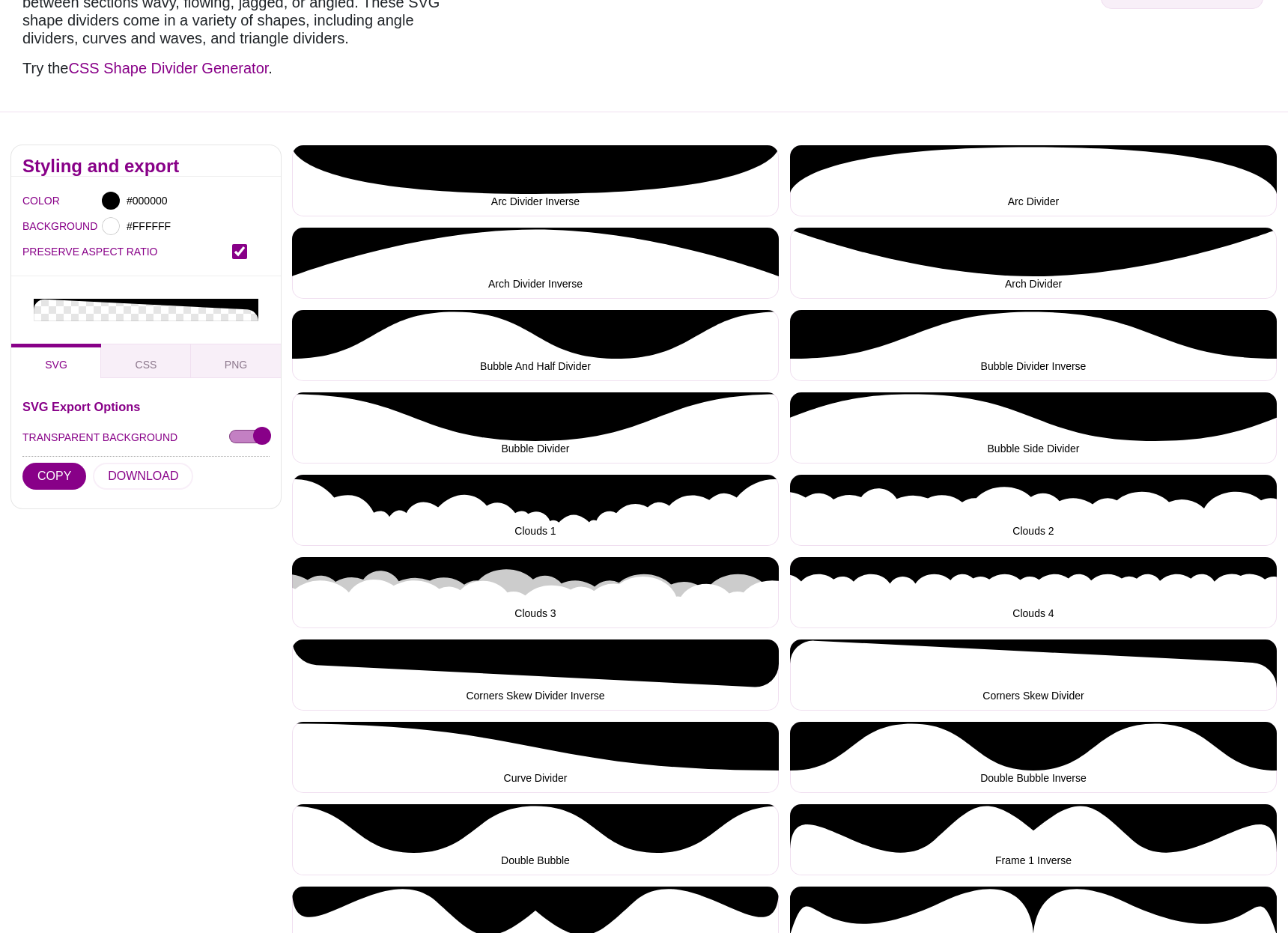
click at [234, 252] on input "PRESERVE ASPECT RATIO" at bounding box center [239, 251] width 15 height 15
checkbox input "true"
click at [252, 438] on input "TRANSPARENT BACKGROUND" at bounding box center [250, 437] width 41 height 16
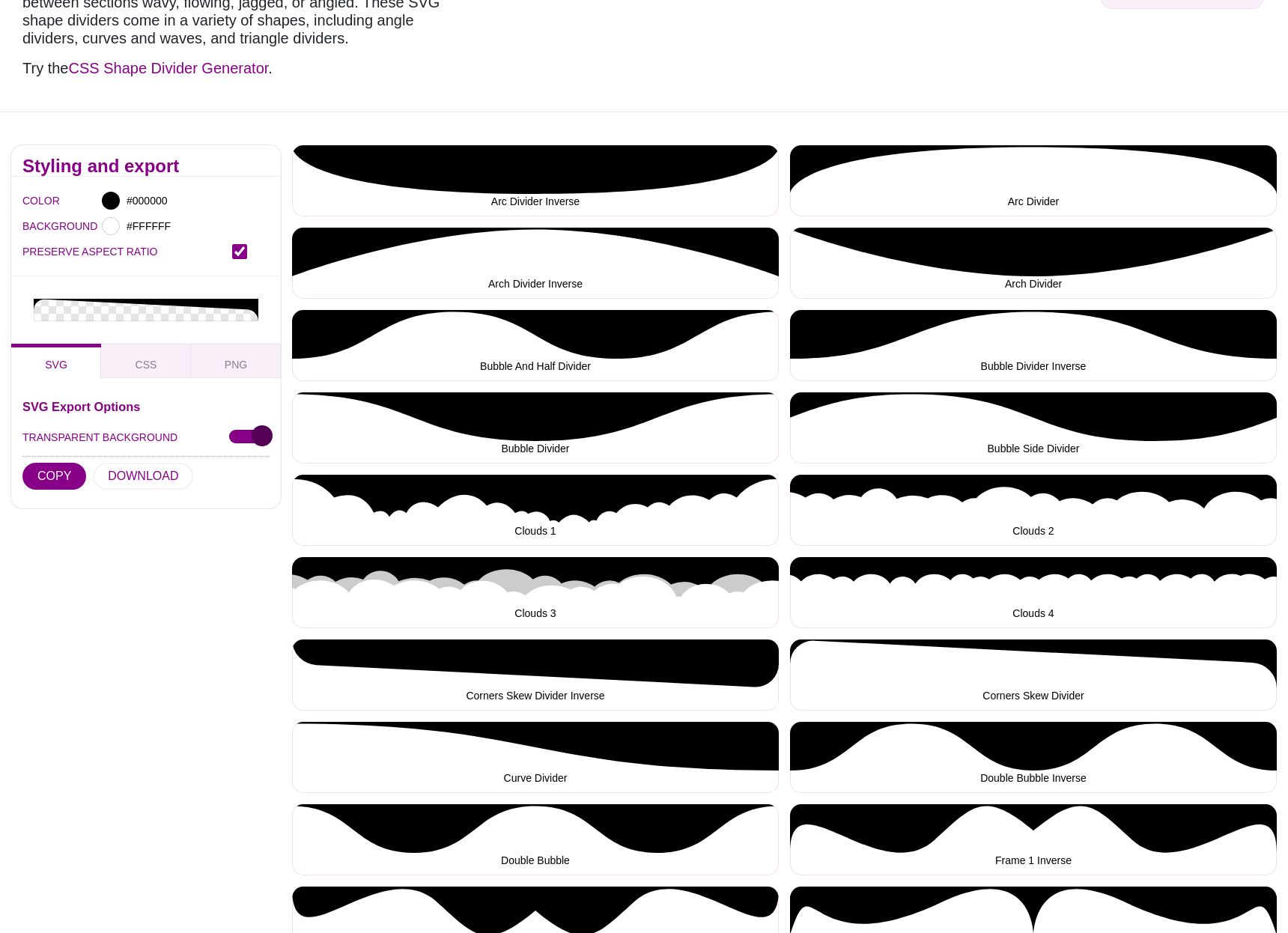
click at [252, 438] on input "TRANSPARENT BACKGROUND" at bounding box center [250, 437] width 41 height 16
checkbox input "false"
